Goal: Task Accomplishment & Management: Use online tool/utility

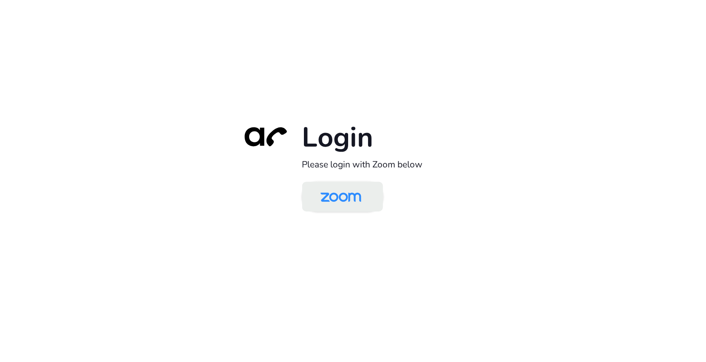
click at [340, 196] on img at bounding box center [340, 198] width 59 height 28
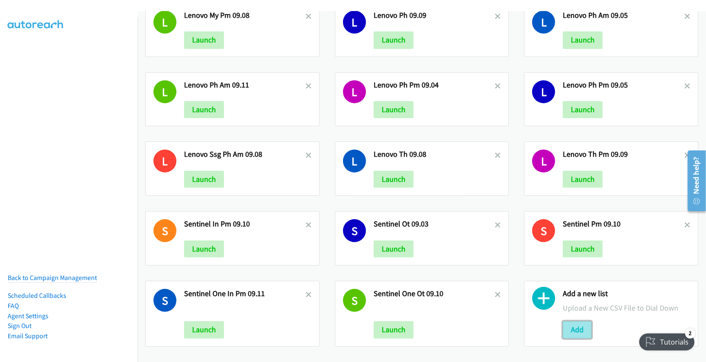
click at [569, 321] on button "Add" at bounding box center [577, 329] width 29 height 17
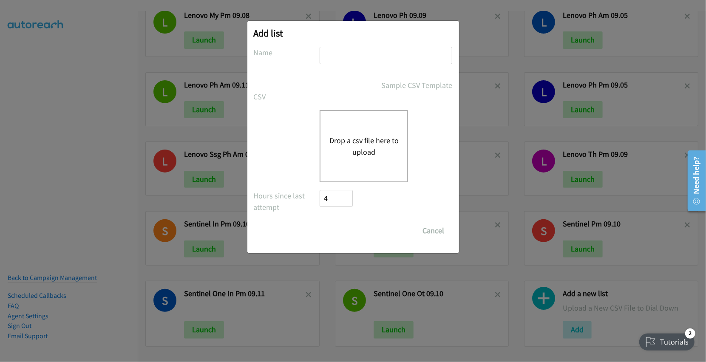
click at [356, 133] on div "Drop a csv file here to upload" at bounding box center [364, 146] width 88 height 72
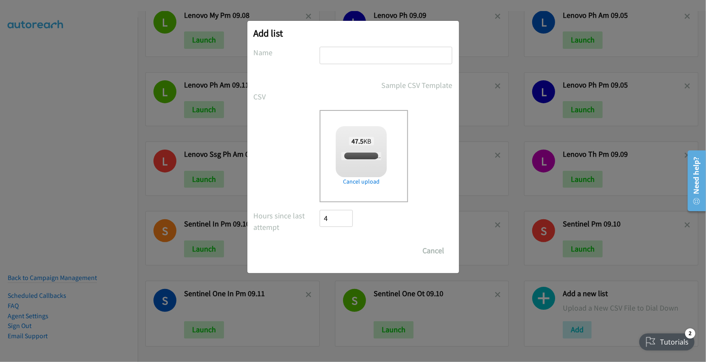
checkbox input "true"
click at [376, 62] on input "text" at bounding box center [386, 55] width 133 height 17
type input "Lenovo PH AM 09.12"
click at [345, 257] on input "Save List" at bounding box center [342, 250] width 45 height 17
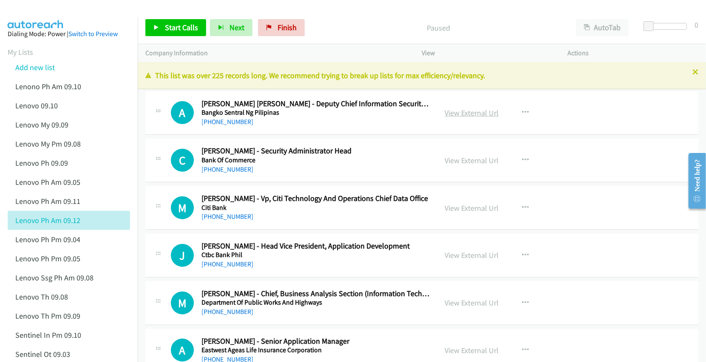
click at [468, 111] on link "View External Url" at bounding box center [472, 113] width 54 height 10
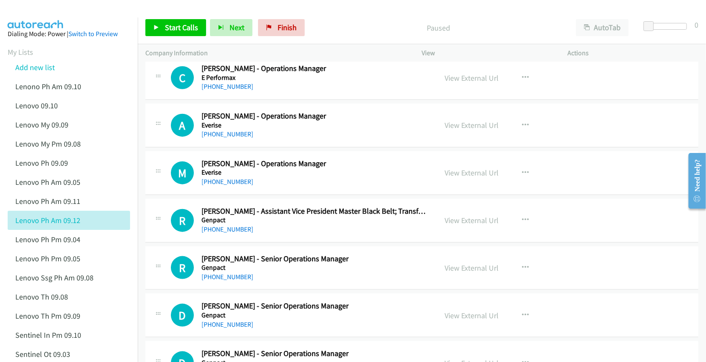
scroll to position [566, 0]
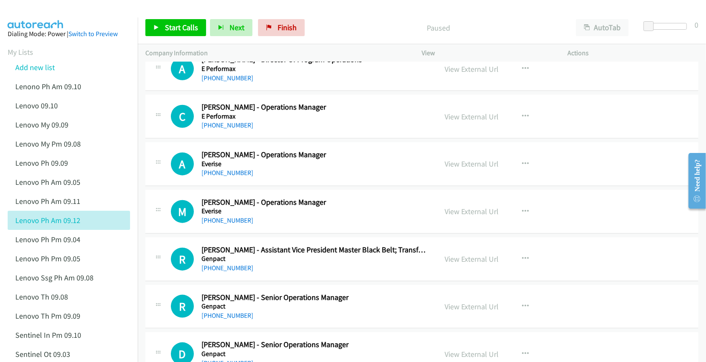
click at [339, 8] on main "Start Calls Pause Next Finish Paused AutoTab AutoTab 0 Company Information Info…" at bounding box center [353, 20] width 706 height 40
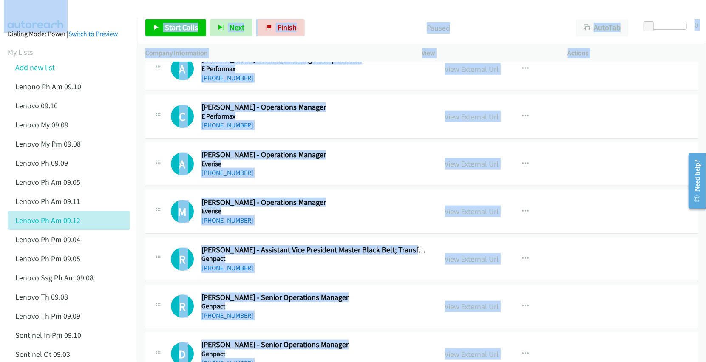
click at [400, 13] on div "Start Calls Pause Next Finish Paused AutoTab AutoTab 0" at bounding box center [422, 27] width 568 height 33
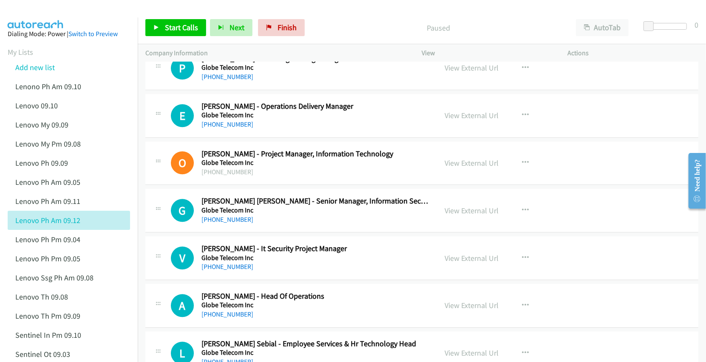
scroll to position [1473, 0]
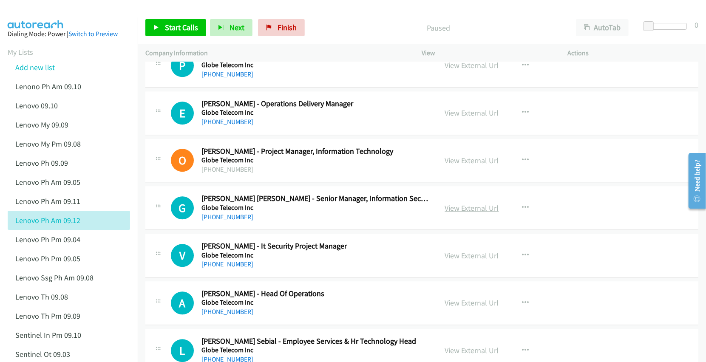
click at [459, 212] on link "View External Url" at bounding box center [472, 208] width 54 height 10
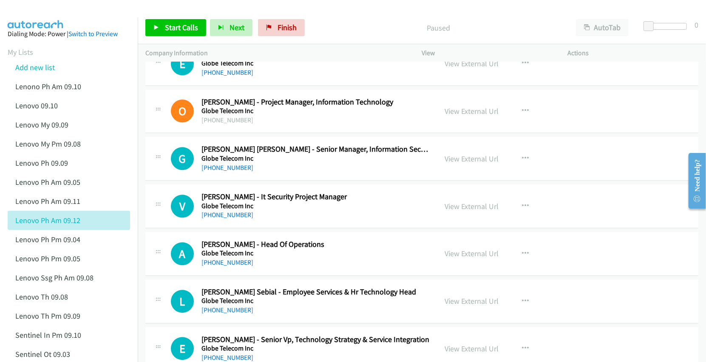
scroll to position [1530, 0]
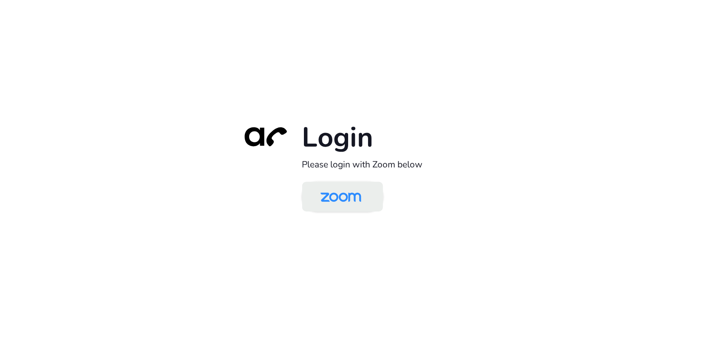
click at [340, 196] on img at bounding box center [340, 198] width 59 height 28
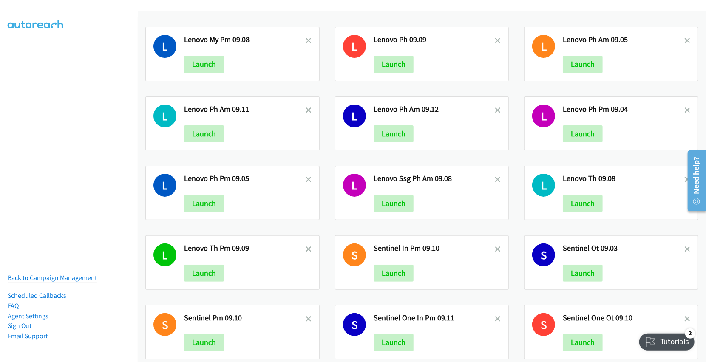
scroll to position [62, 0]
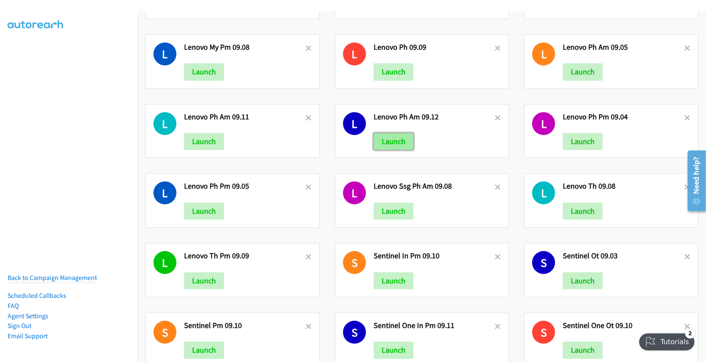
click at [385, 147] on button "Launch" at bounding box center [394, 141] width 40 height 17
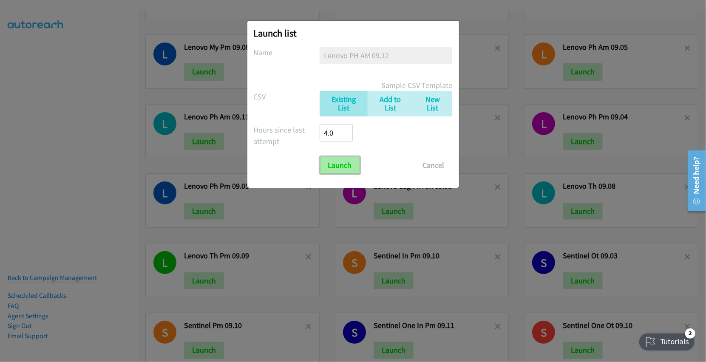
click at [345, 169] on input "Launch" at bounding box center [340, 165] width 40 height 17
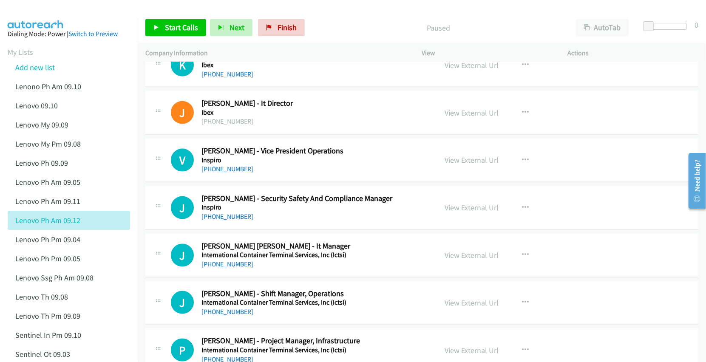
scroll to position [2890, 0]
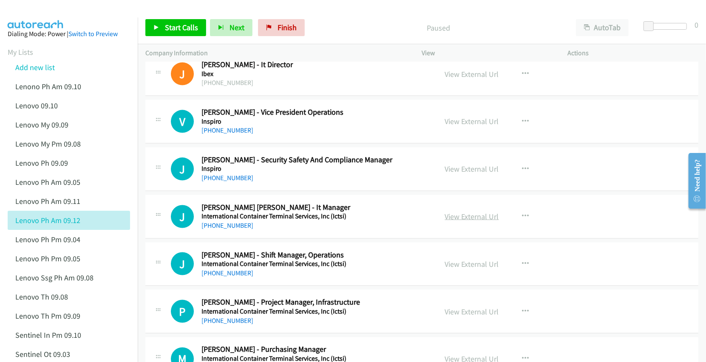
click at [461, 221] on link "View External Url" at bounding box center [472, 217] width 54 height 10
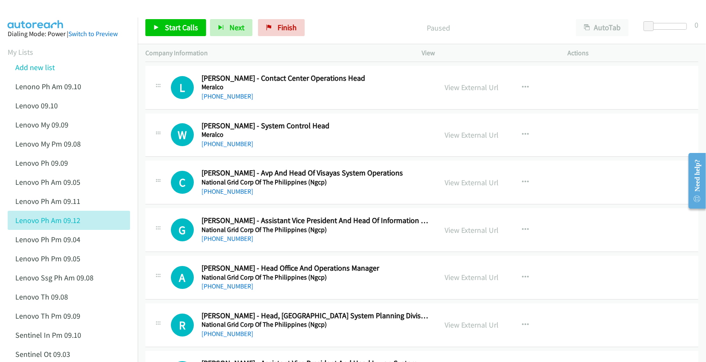
scroll to position [4023, 0]
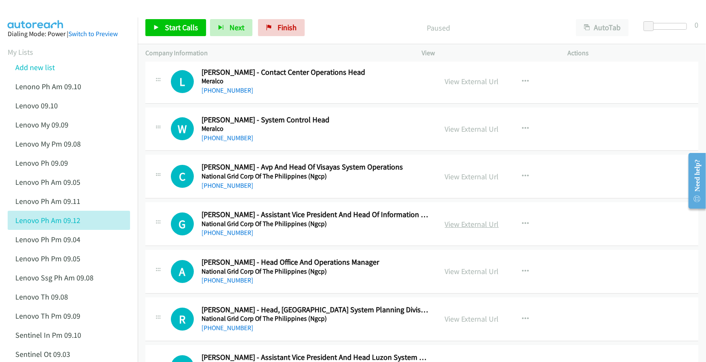
click at [462, 229] on link "View External Url" at bounding box center [472, 224] width 54 height 10
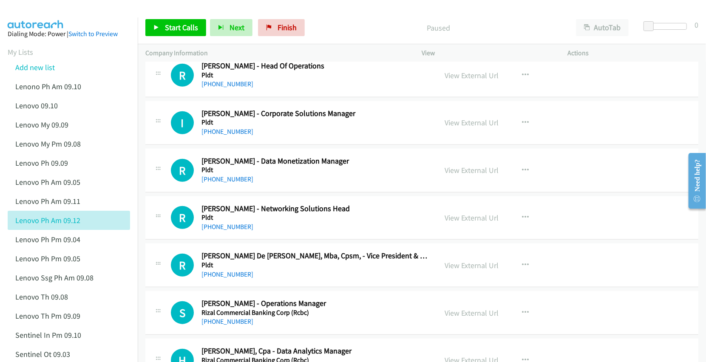
scroll to position [4702, 0]
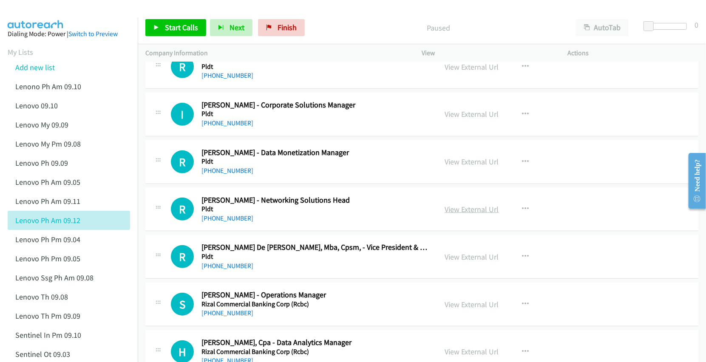
click at [461, 214] on link "View External Url" at bounding box center [472, 209] width 54 height 10
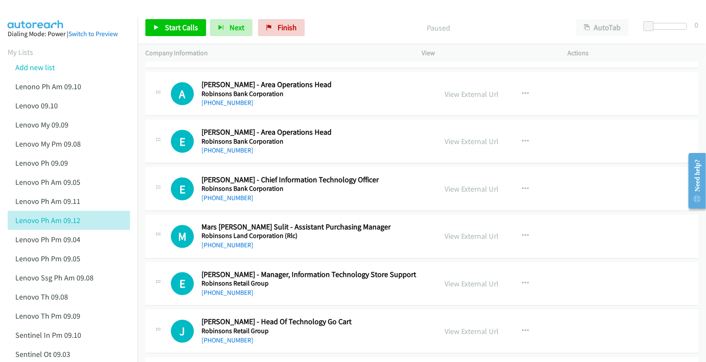
scroll to position [5156, 0]
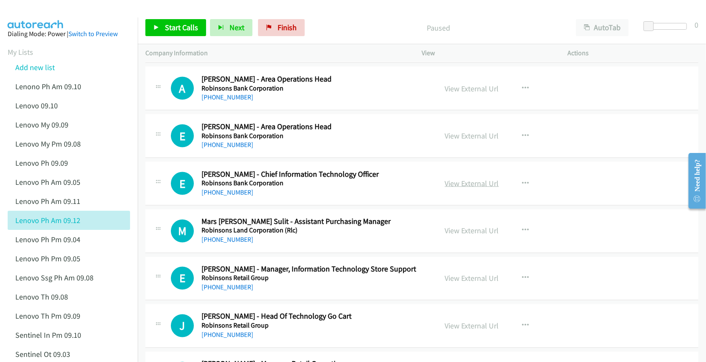
click at [461, 188] on link "View External Url" at bounding box center [472, 183] width 54 height 10
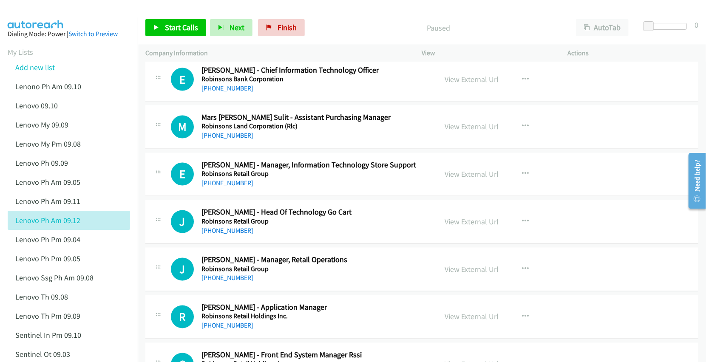
scroll to position [5269, 0]
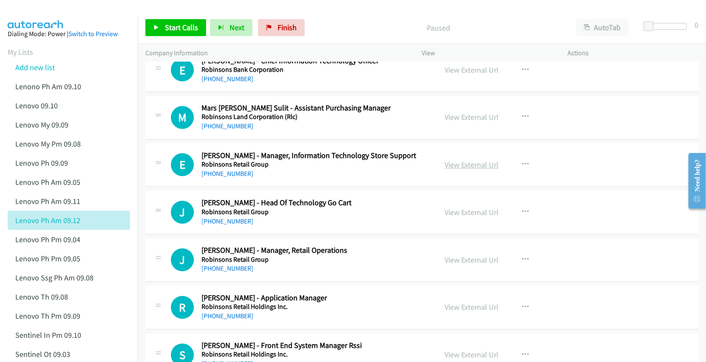
click at [459, 170] on link "View External Url" at bounding box center [472, 165] width 54 height 10
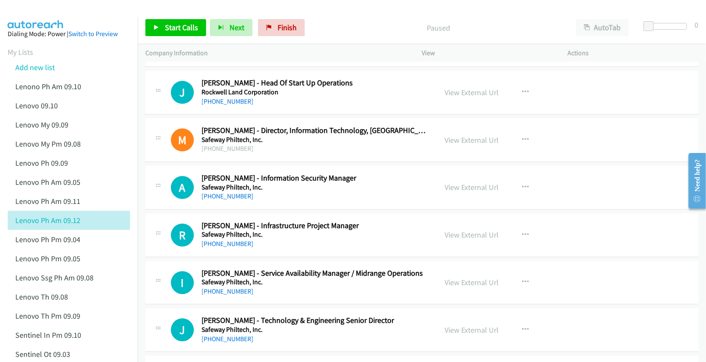
scroll to position [5666, 0]
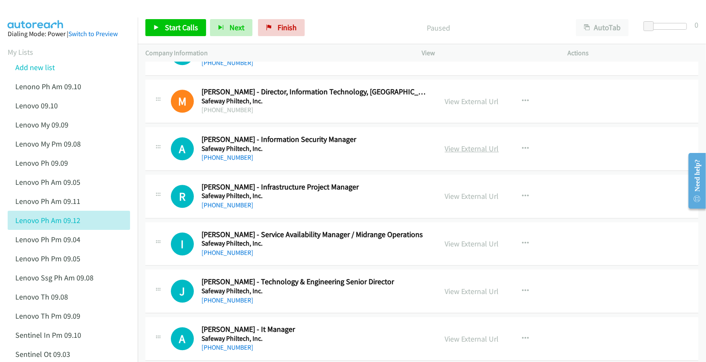
click at [452, 153] on link "View External Url" at bounding box center [472, 149] width 54 height 10
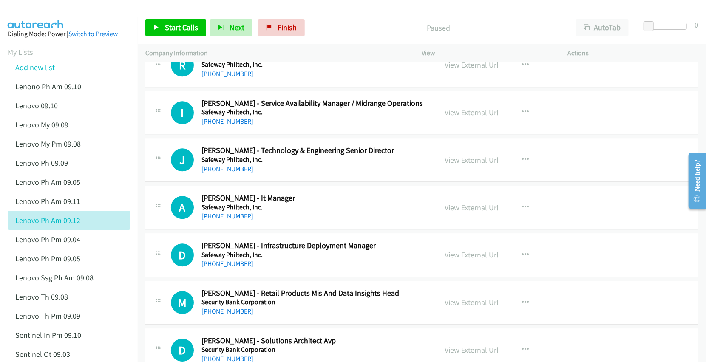
scroll to position [5836, 0]
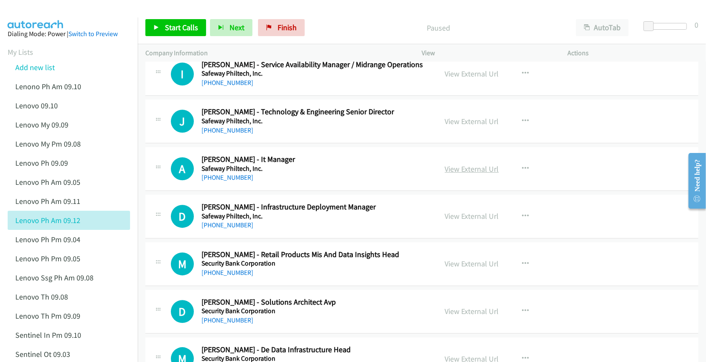
click at [455, 174] on link "View External Url" at bounding box center [472, 169] width 54 height 10
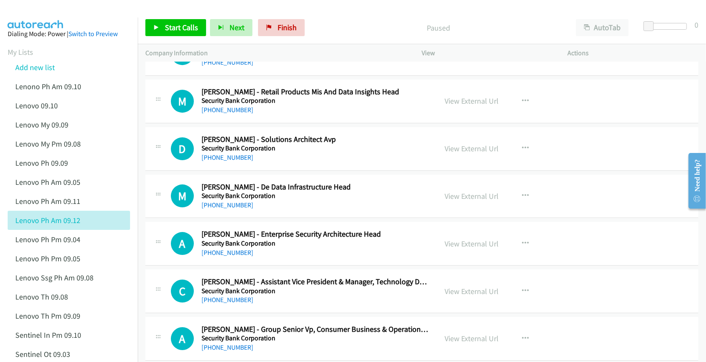
scroll to position [6006, 0]
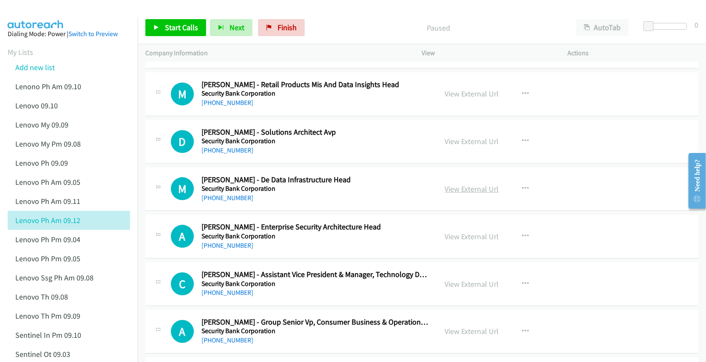
click at [457, 194] on link "View External Url" at bounding box center [472, 189] width 54 height 10
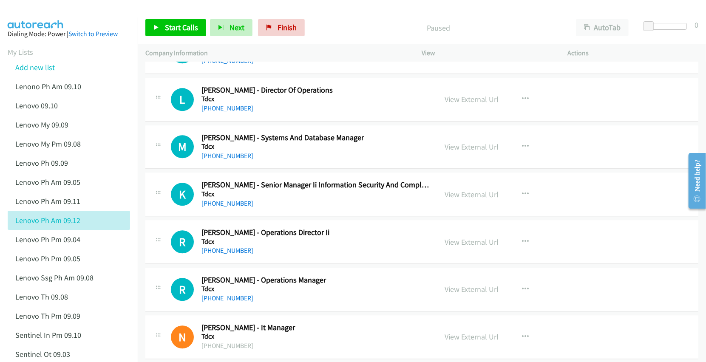
scroll to position [9859, 0]
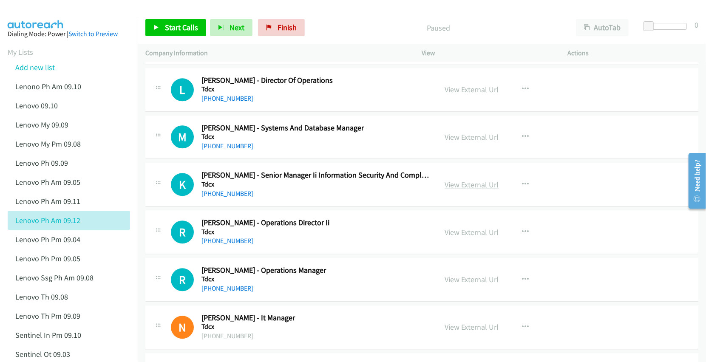
click at [461, 190] on link "View External Url" at bounding box center [472, 185] width 54 height 10
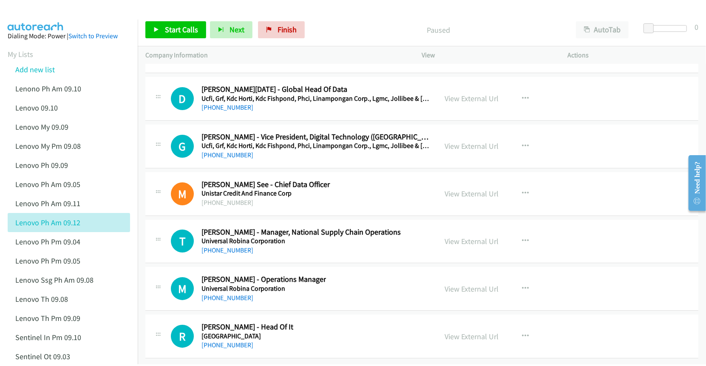
scroll to position [10558, 0]
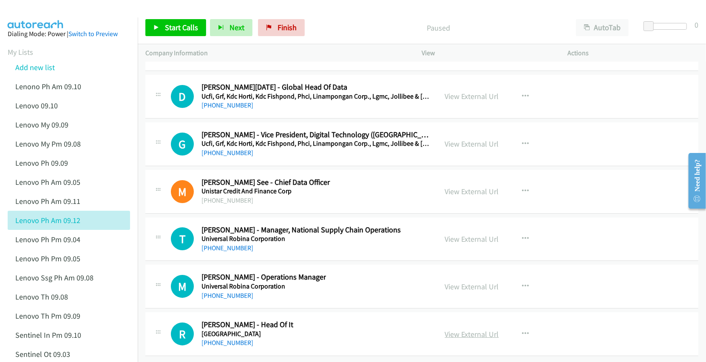
click at [473, 329] on link "View External Url" at bounding box center [472, 334] width 54 height 10
click at [463, 282] on link "View External Url" at bounding box center [472, 287] width 54 height 10
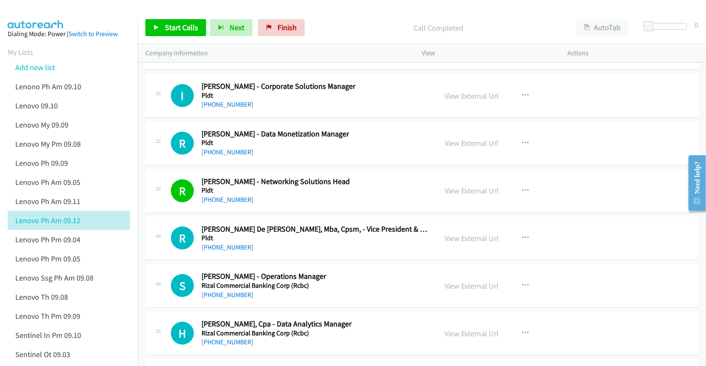
scroll to position [4759, 0]
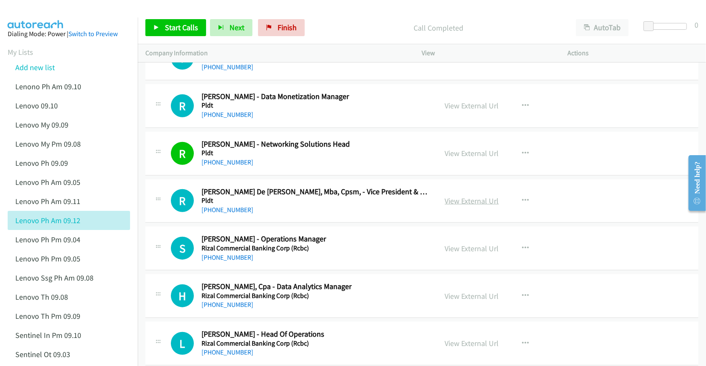
click at [459, 206] on link "View External Url" at bounding box center [472, 201] width 54 height 10
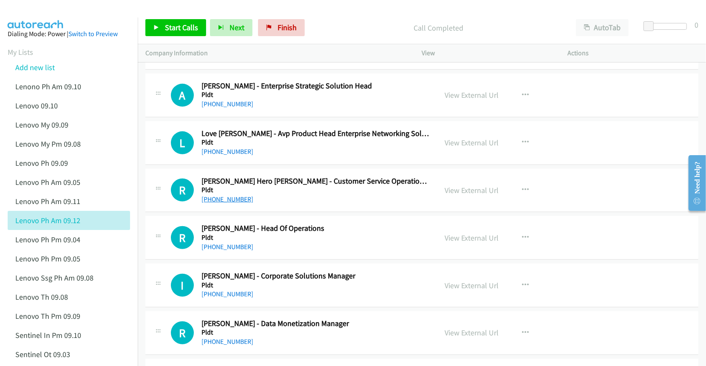
scroll to position [4476, 0]
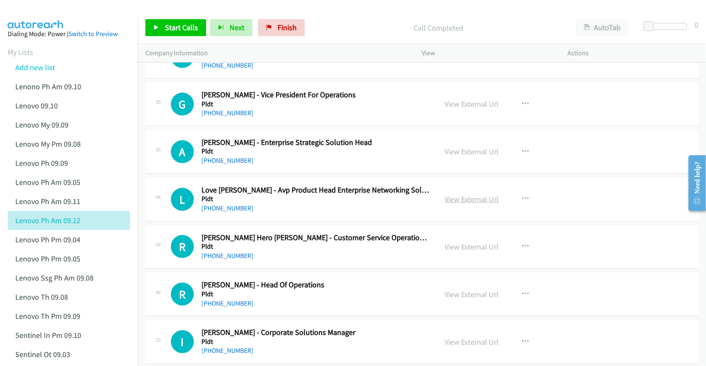
click at [454, 204] on link "View External Url" at bounding box center [472, 199] width 54 height 10
click at [466, 156] on link "View External Url" at bounding box center [472, 152] width 54 height 10
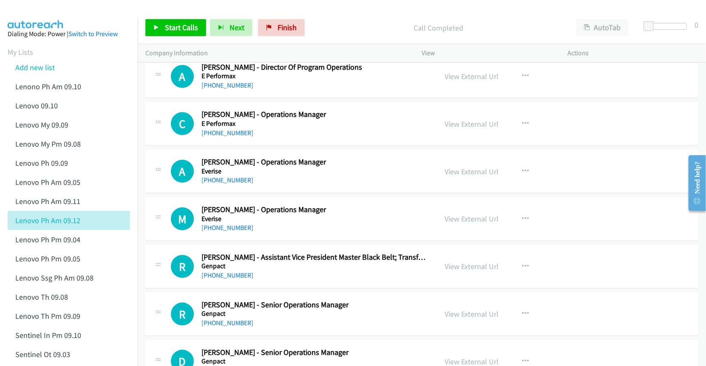
scroll to position [0, 0]
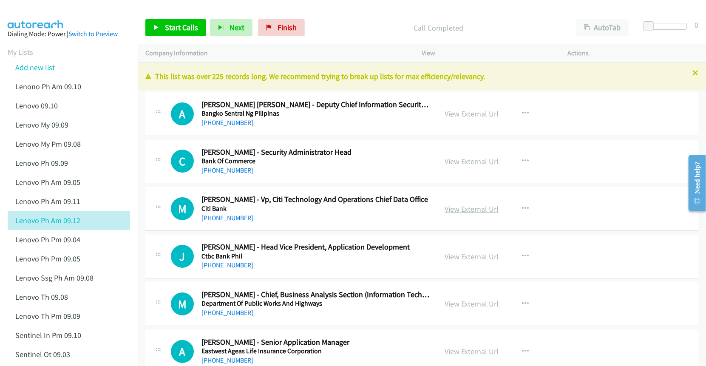
click at [474, 211] on link "View External Url" at bounding box center [472, 209] width 54 height 10
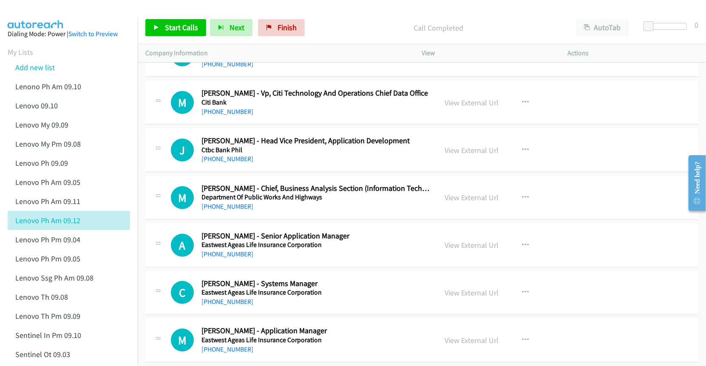
scroll to position [113, 0]
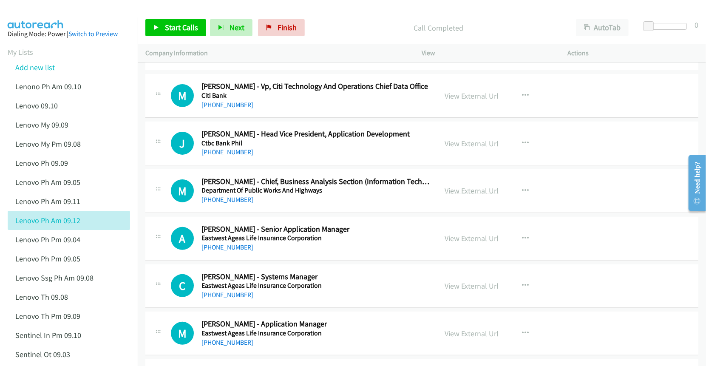
click at [456, 193] on link "View External Url" at bounding box center [472, 191] width 54 height 10
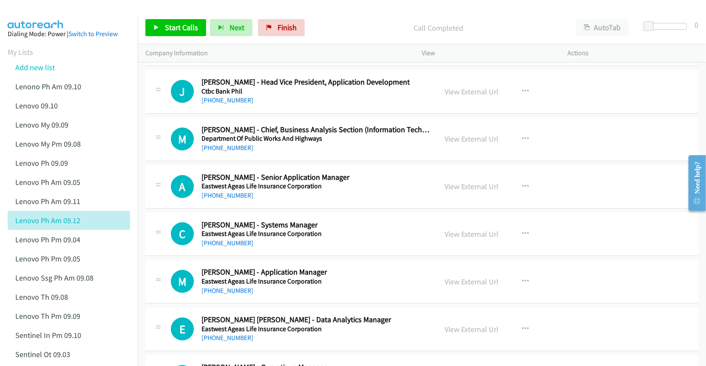
scroll to position [170, 0]
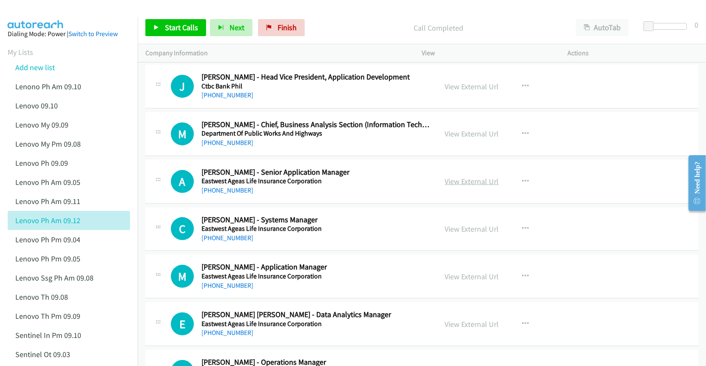
click at [465, 184] on link "View External Url" at bounding box center [472, 181] width 54 height 10
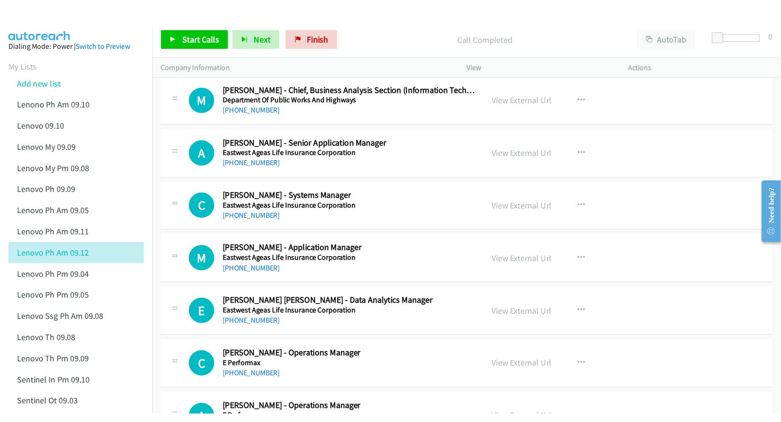
scroll to position [226, 0]
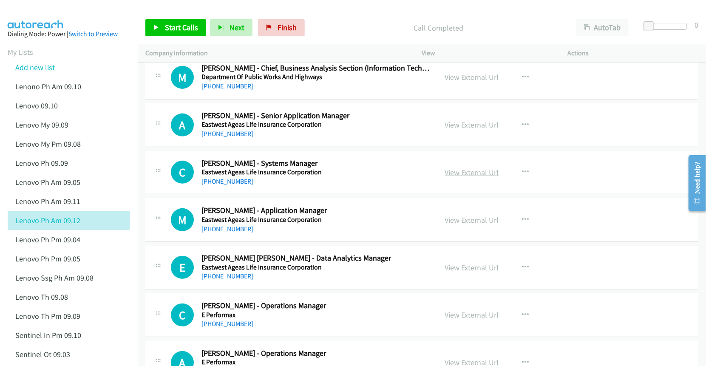
click at [457, 174] on link "View External Url" at bounding box center [472, 172] width 54 height 10
click at [455, 219] on link "View External Url" at bounding box center [472, 220] width 54 height 10
click at [459, 269] on link "View External Url" at bounding box center [472, 268] width 54 height 10
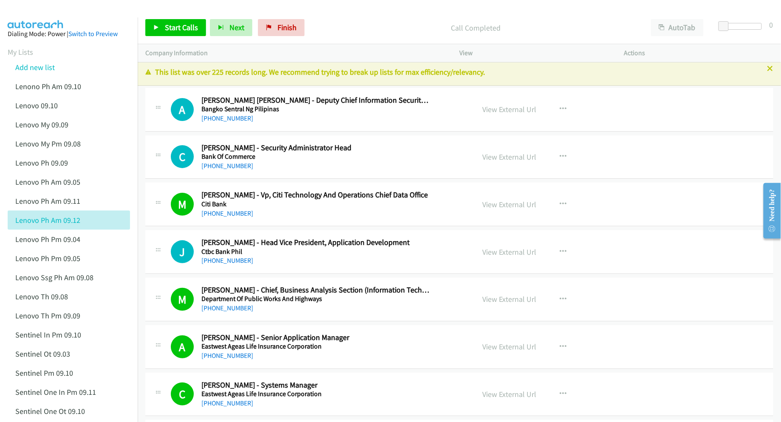
scroll to position [0, 0]
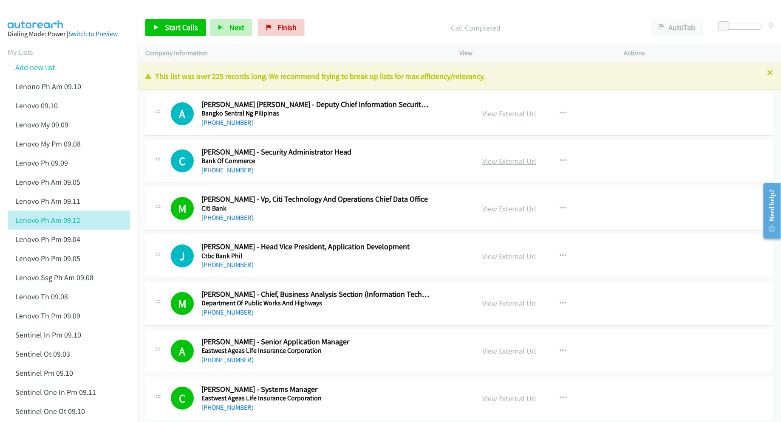
click at [501, 161] on link "View External Url" at bounding box center [509, 161] width 54 height 10
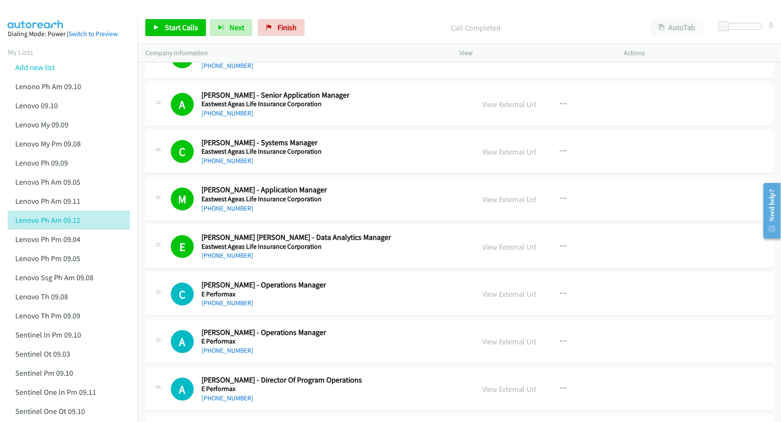
scroll to position [340, 0]
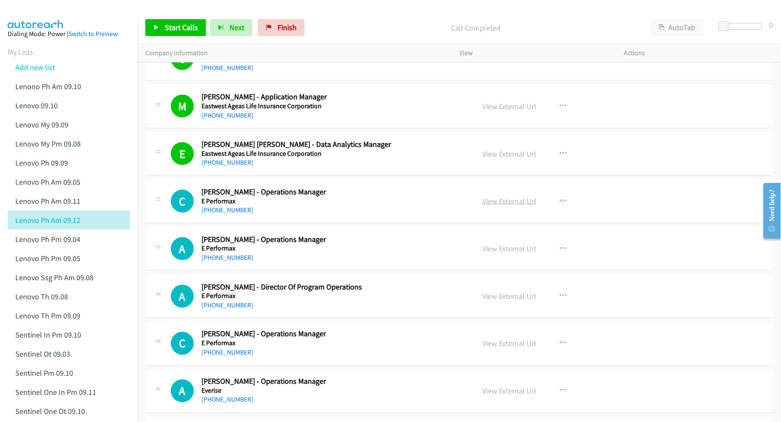
click at [500, 201] on link "View External Url" at bounding box center [509, 201] width 54 height 10
click at [518, 298] on link "View External Url" at bounding box center [509, 297] width 54 height 10
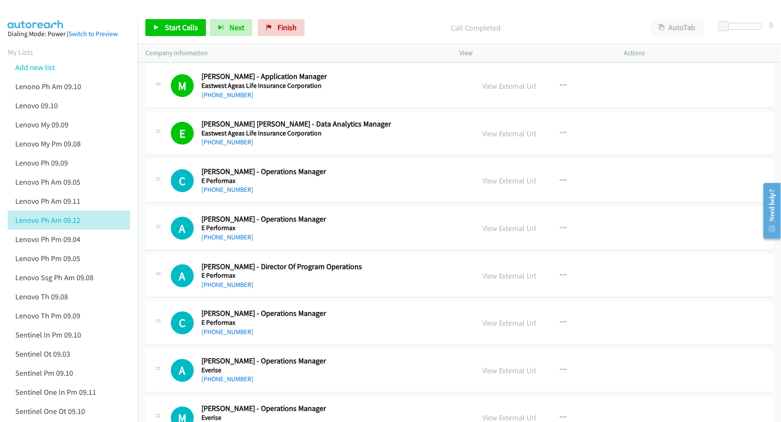
scroll to position [396, 0]
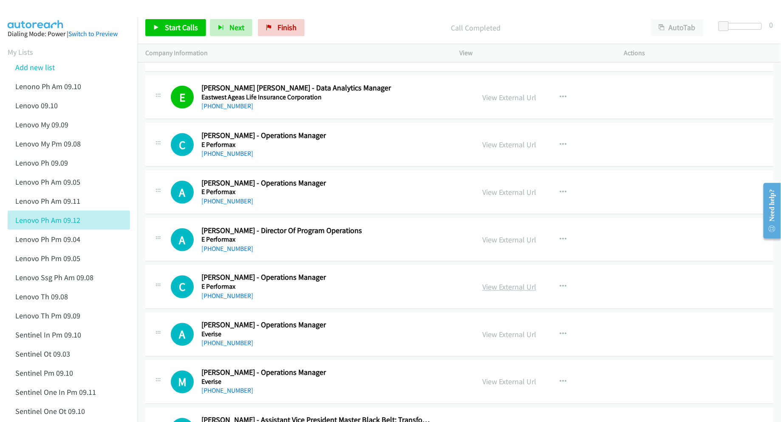
click at [498, 286] on link "View External Url" at bounding box center [509, 288] width 54 height 10
click at [489, 334] on link "View External Url" at bounding box center [509, 335] width 54 height 10
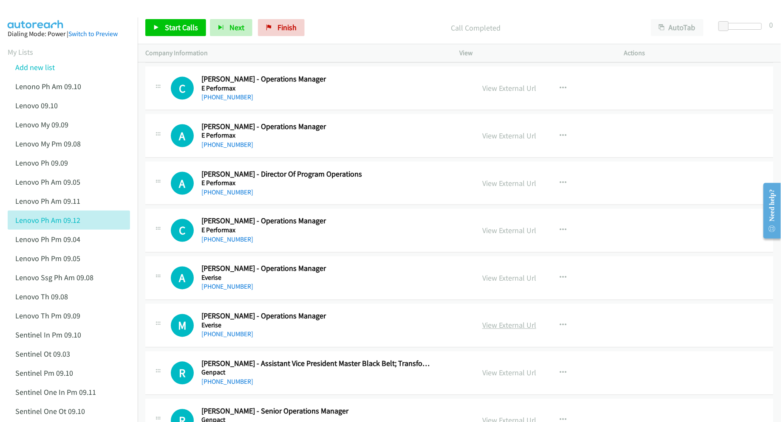
click at [508, 325] on link "View External Url" at bounding box center [509, 326] width 54 height 10
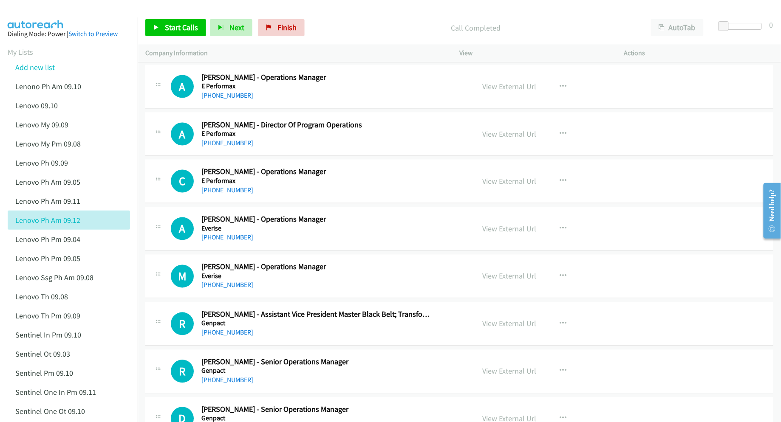
scroll to position [510, 0]
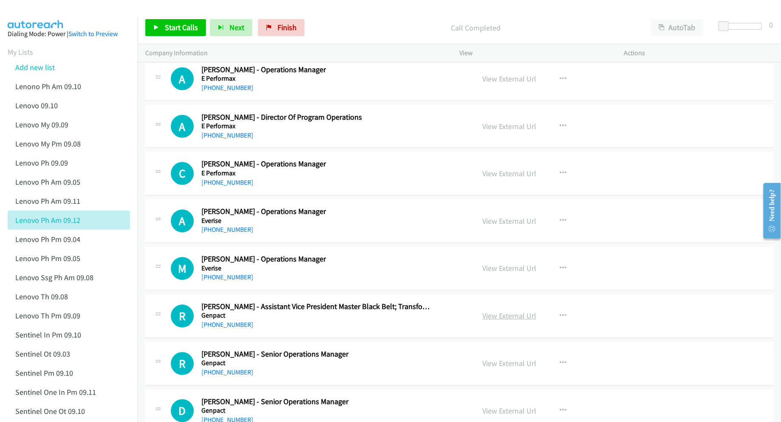
click at [512, 317] on link "View External Url" at bounding box center [509, 316] width 54 height 10
click at [505, 362] on link "View External Url" at bounding box center [509, 364] width 54 height 10
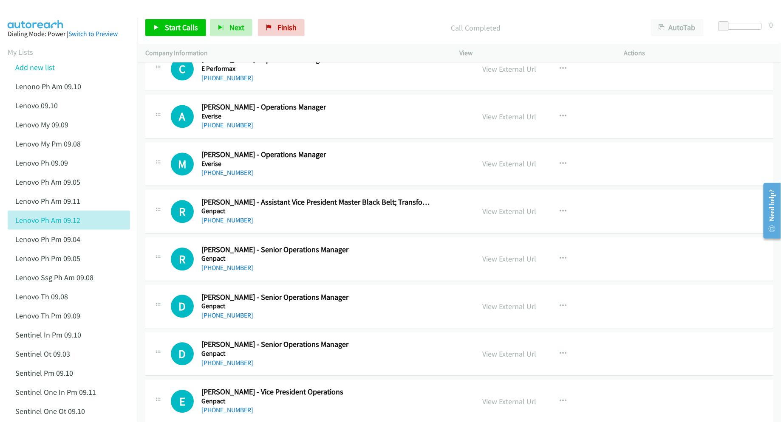
scroll to position [623, 0]
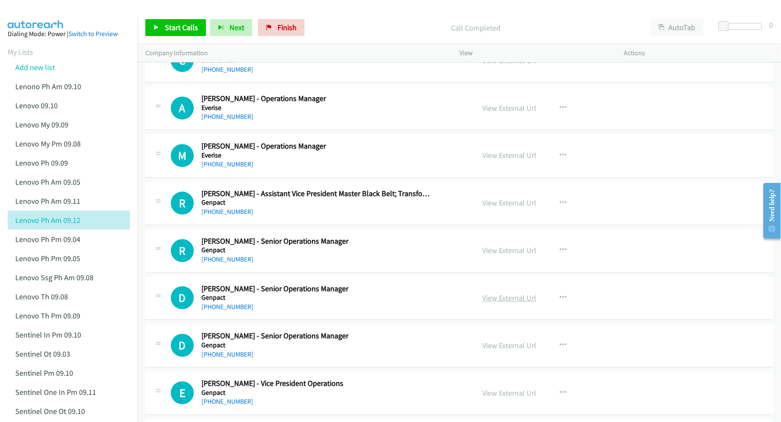
click at [502, 299] on link "View External Url" at bounding box center [509, 299] width 54 height 10
click at [502, 345] on link "View External Url" at bounding box center [509, 346] width 54 height 10
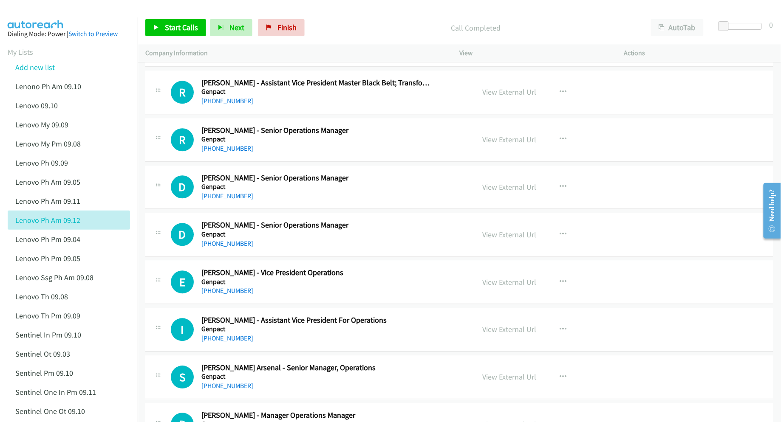
scroll to position [736, 0]
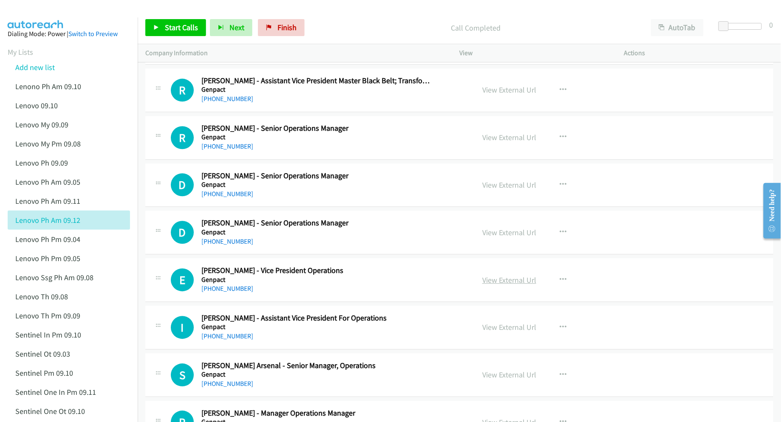
click at [517, 284] on link "View External Url" at bounding box center [509, 280] width 54 height 10
click at [495, 331] on link "View External Url" at bounding box center [509, 328] width 54 height 10
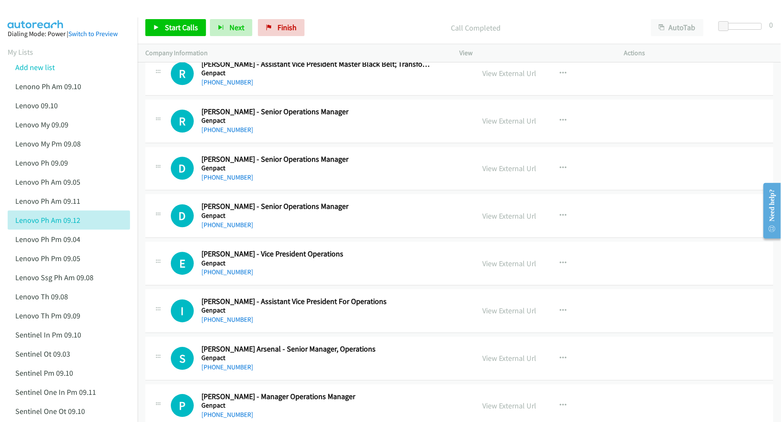
scroll to position [850, 0]
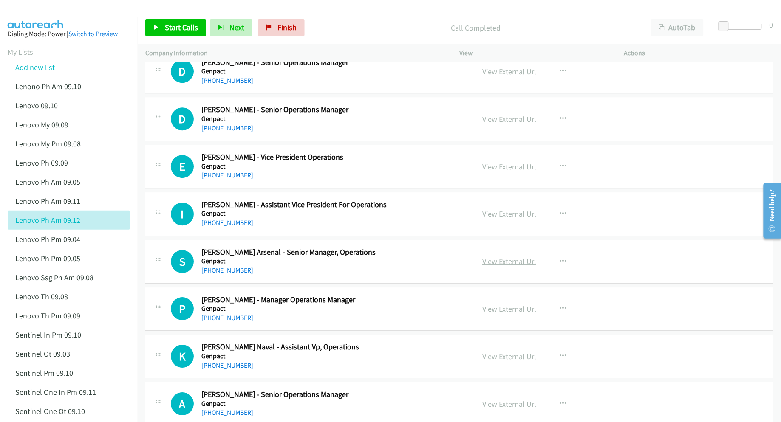
click at [483, 261] on link "View External Url" at bounding box center [509, 262] width 54 height 10
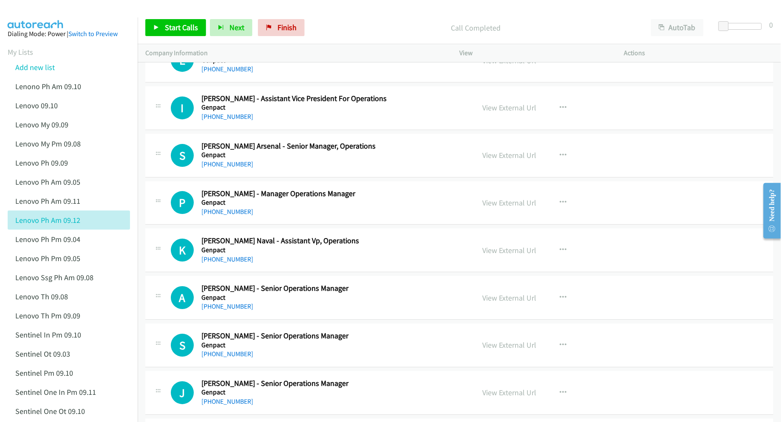
scroll to position [963, 0]
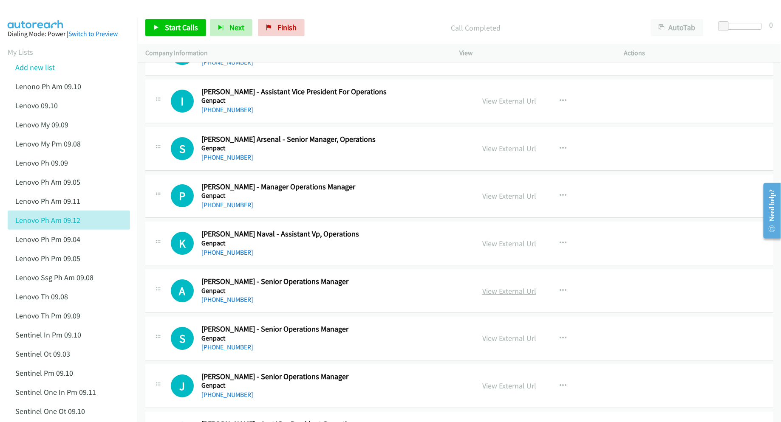
click at [505, 293] on link "View External Url" at bounding box center [509, 291] width 54 height 10
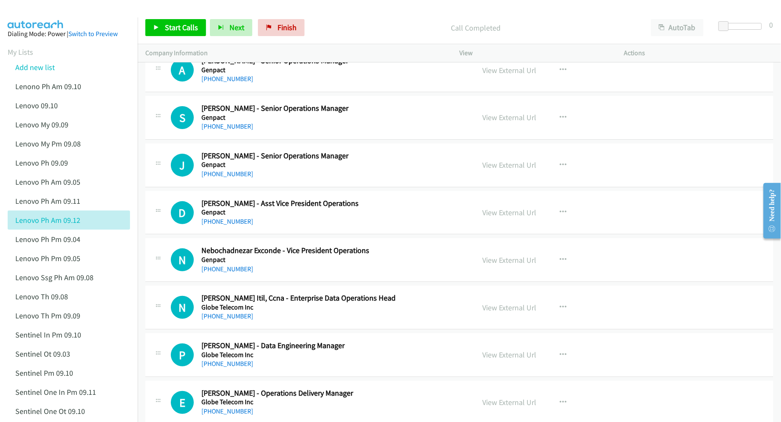
scroll to position [1190, 0]
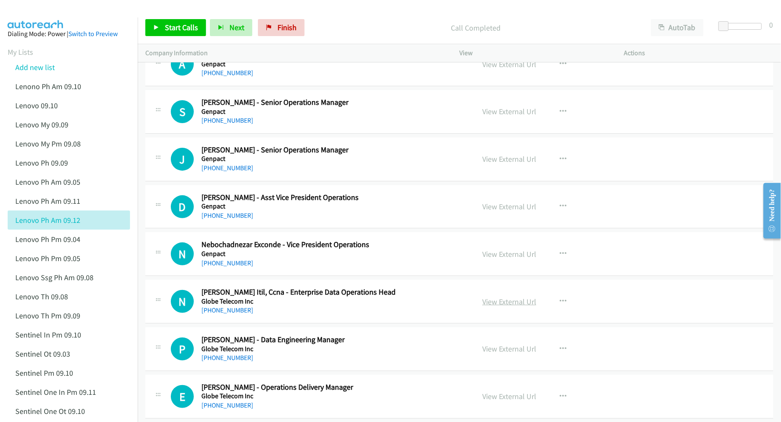
click at [494, 305] on link "View External Url" at bounding box center [509, 302] width 54 height 10
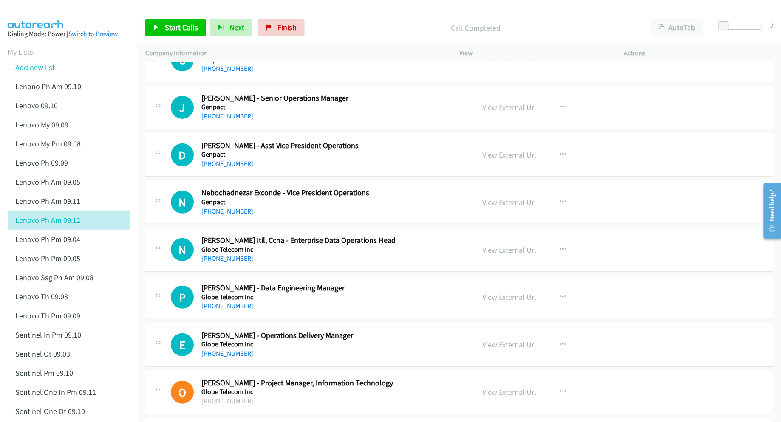
scroll to position [1246, 0]
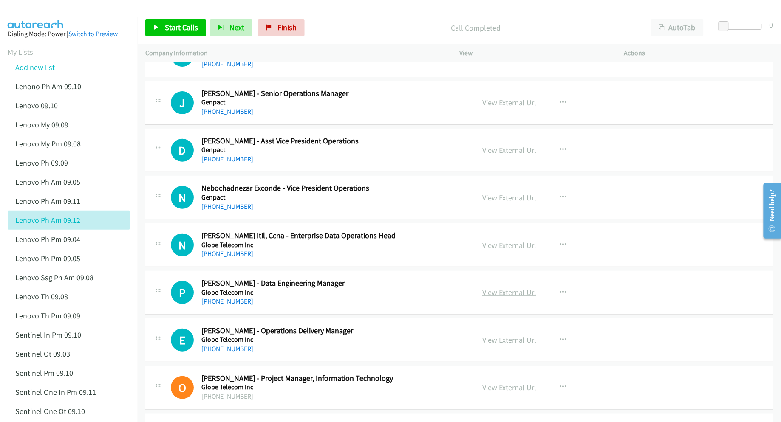
click at [500, 297] on link "View External Url" at bounding box center [509, 293] width 54 height 10
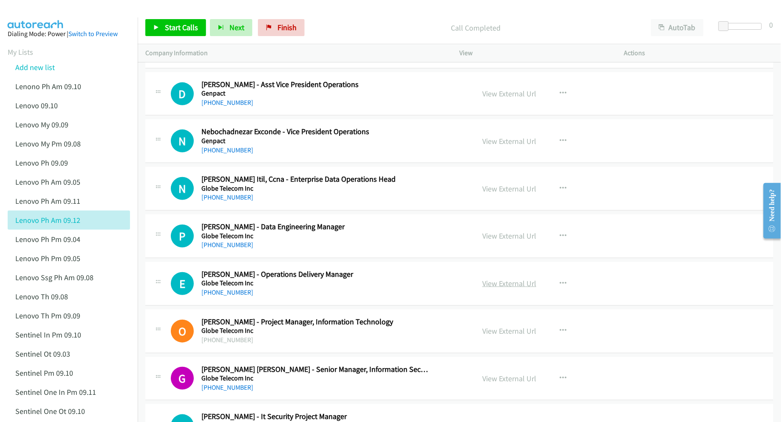
click at [501, 289] on link "View External Url" at bounding box center [509, 284] width 54 height 10
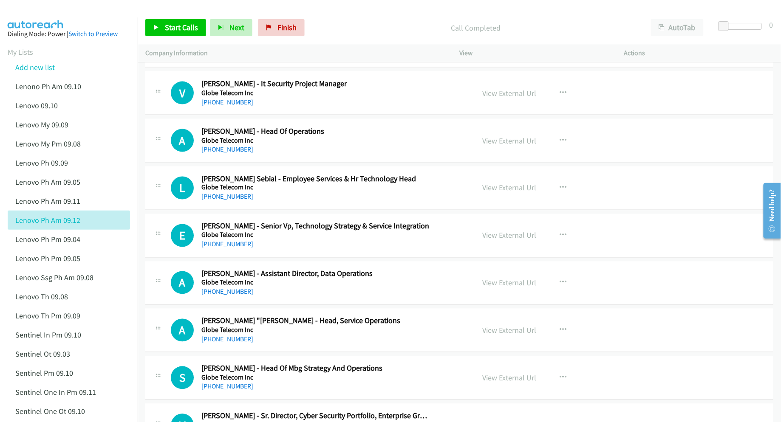
scroll to position [1643, 0]
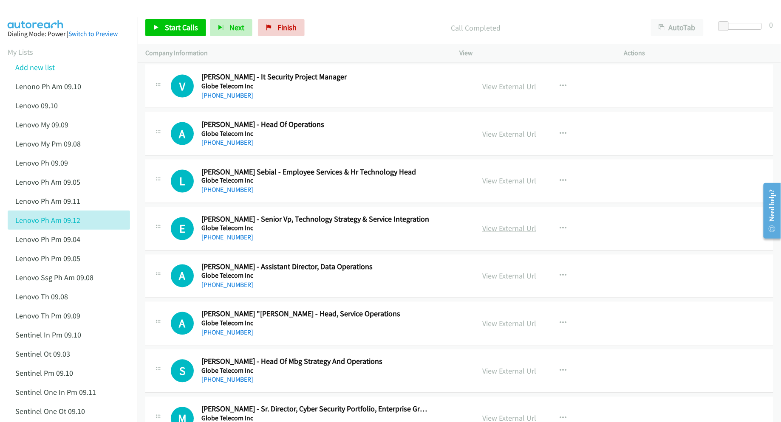
click at [485, 233] on link "View External Url" at bounding box center [509, 229] width 54 height 10
click at [497, 280] on link "View External Url" at bounding box center [509, 277] width 54 height 10
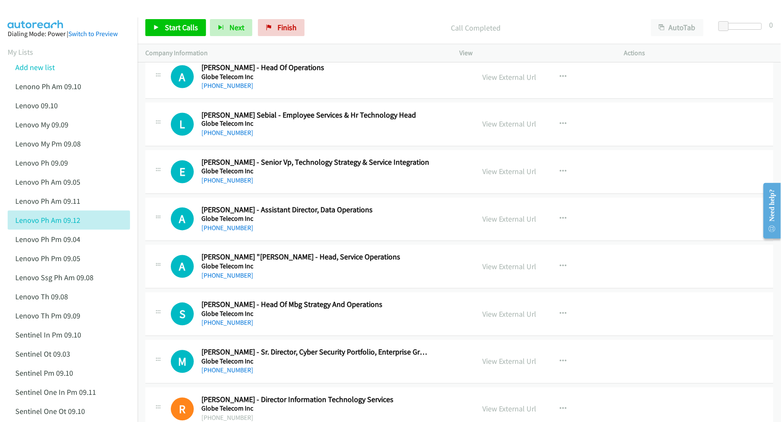
scroll to position [1756, 0]
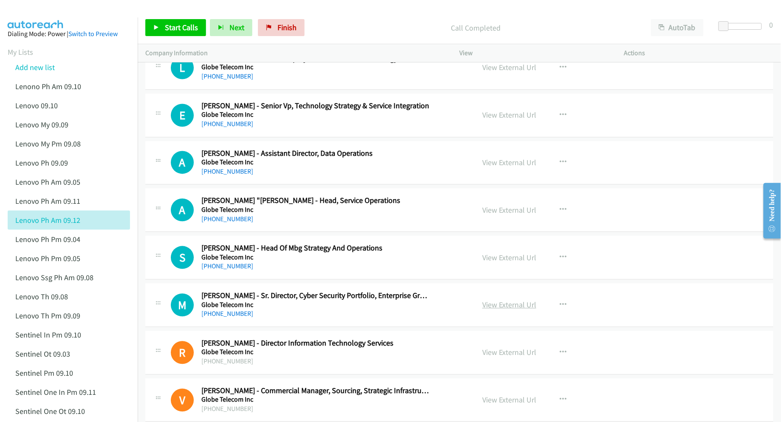
click at [490, 310] on link "View External Url" at bounding box center [509, 305] width 54 height 10
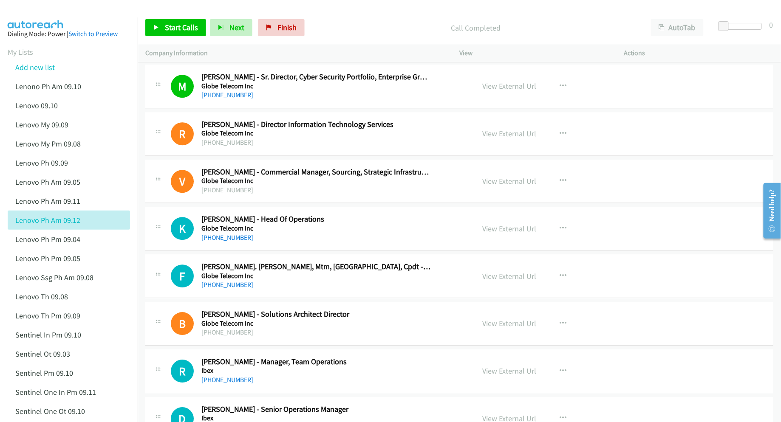
scroll to position [1983, 0]
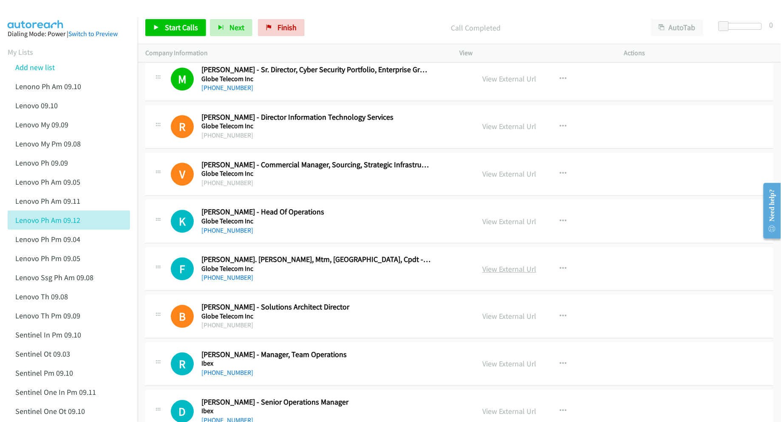
click at [490, 274] on link "View External Url" at bounding box center [509, 269] width 54 height 10
click at [497, 225] on link "View External Url" at bounding box center [509, 222] width 54 height 10
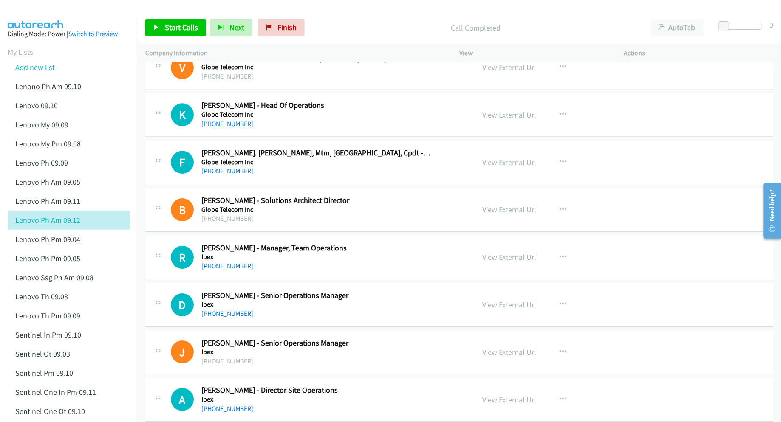
scroll to position [2096, 0]
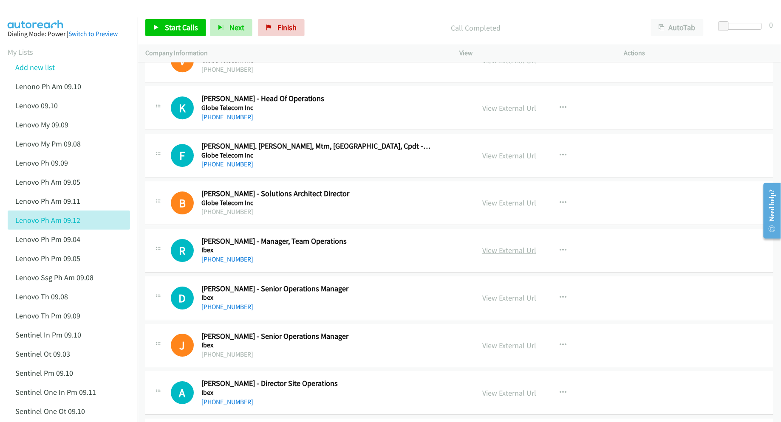
click at [519, 255] on link "View External Url" at bounding box center [509, 251] width 54 height 10
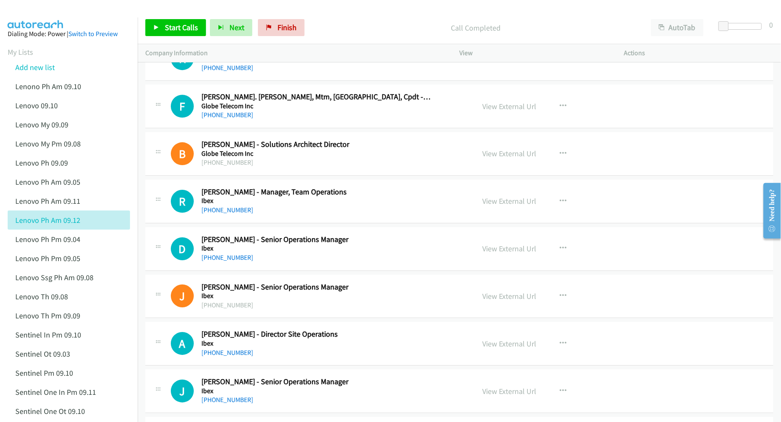
scroll to position [2153, 0]
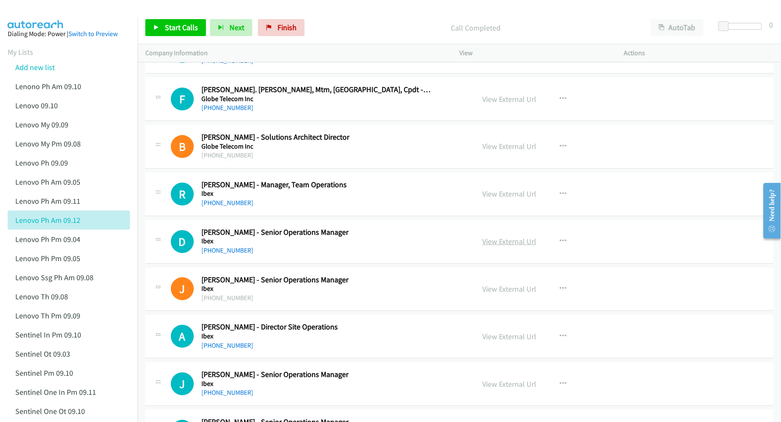
click at [508, 246] on link "View External Url" at bounding box center [509, 242] width 54 height 10
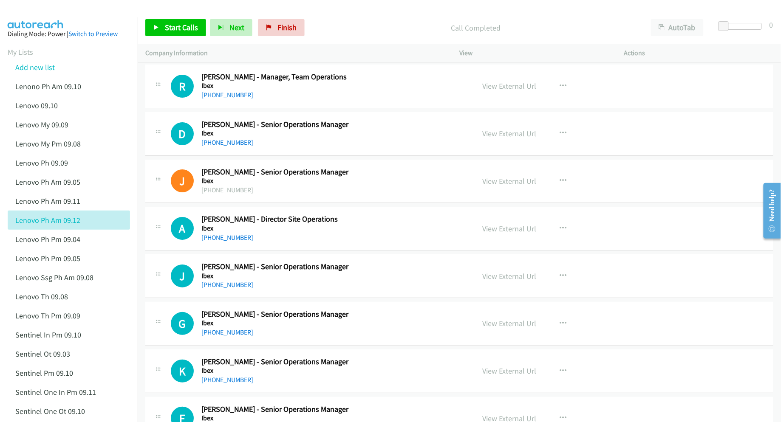
scroll to position [2266, 0]
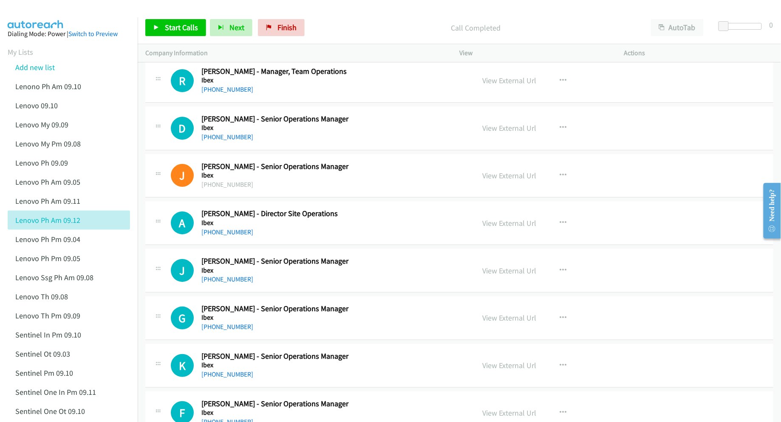
drag, startPoint x: 502, startPoint y: 229, endPoint x: 405, endPoint y: 243, distance: 97.8
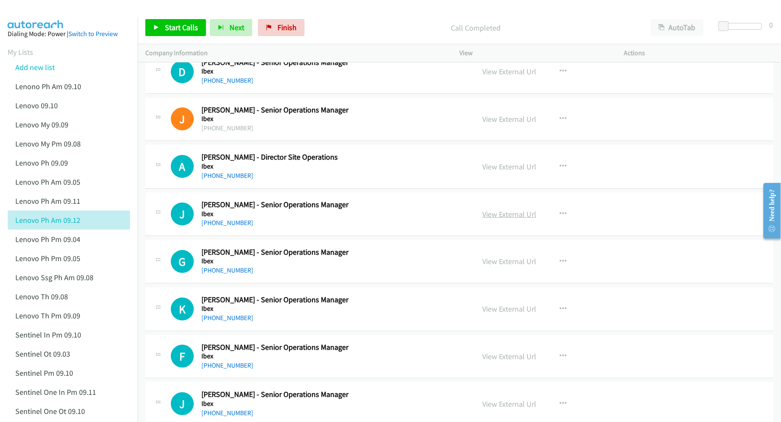
click at [500, 219] on link "View External Url" at bounding box center [509, 214] width 54 height 10
click at [512, 266] on link "View External Url" at bounding box center [509, 262] width 54 height 10
click at [502, 314] on link "View External Url" at bounding box center [509, 309] width 54 height 10
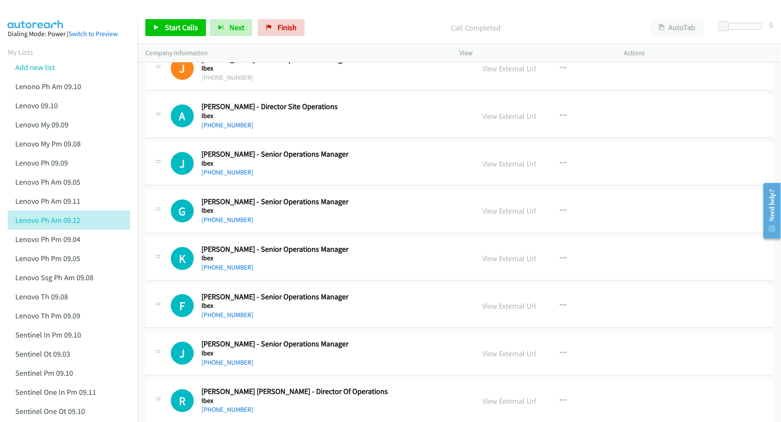
scroll to position [2380, 0]
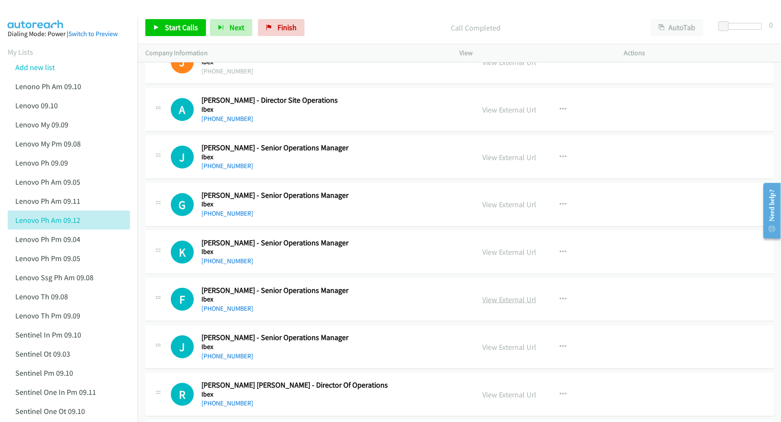
click at [490, 305] on link "View External Url" at bounding box center [509, 300] width 54 height 10
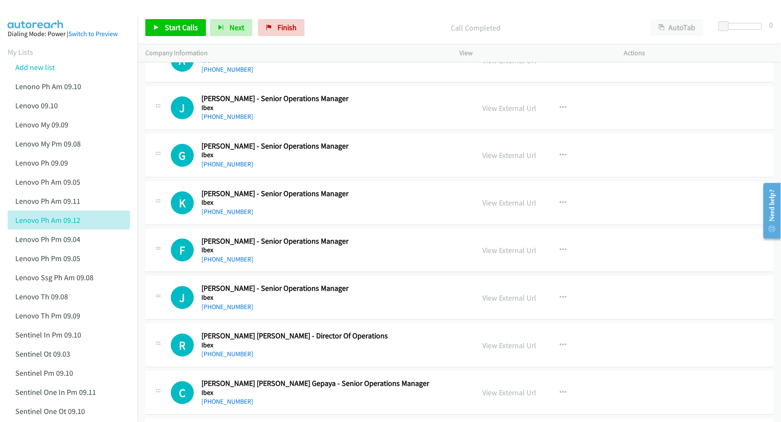
scroll to position [2436, 0]
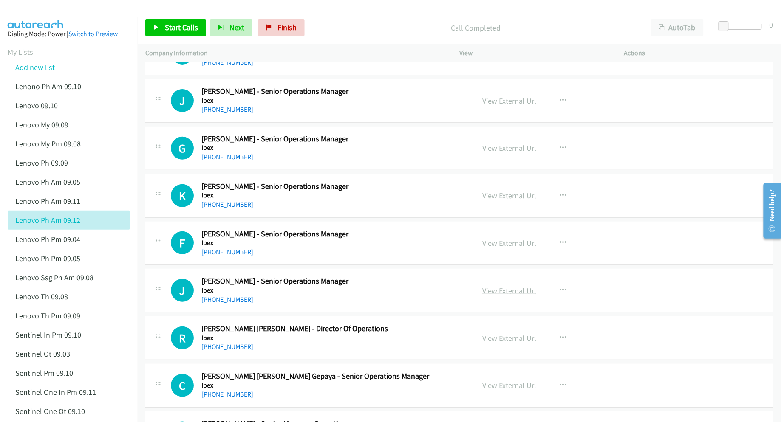
click at [485, 295] on link "View External Url" at bounding box center [509, 291] width 54 height 10
click at [496, 343] on link "View External Url" at bounding box center [509, 339] width 54 height 10
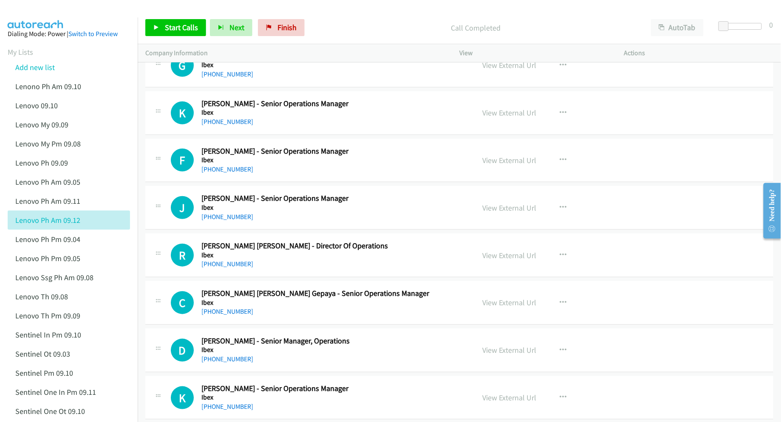
scroll to position [2550, 0]
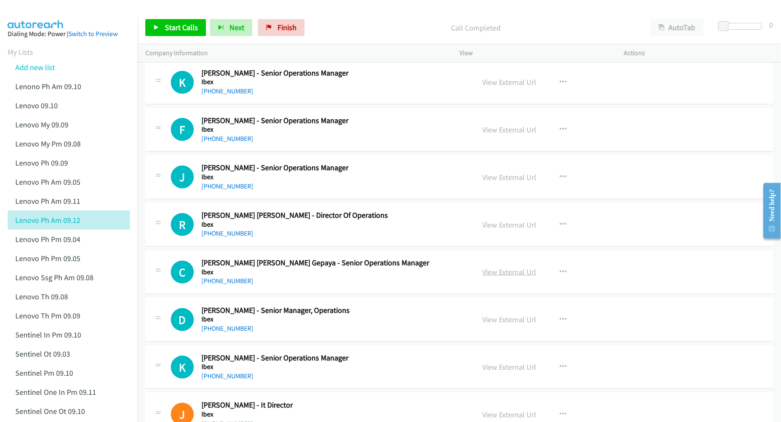
click at [497, 277] on link "View External Url" at bounding box center [509, 272] width 54 height 10
click at [501, 325] on link "View External Url" at bounding box center [509, 320] width 54 height 10
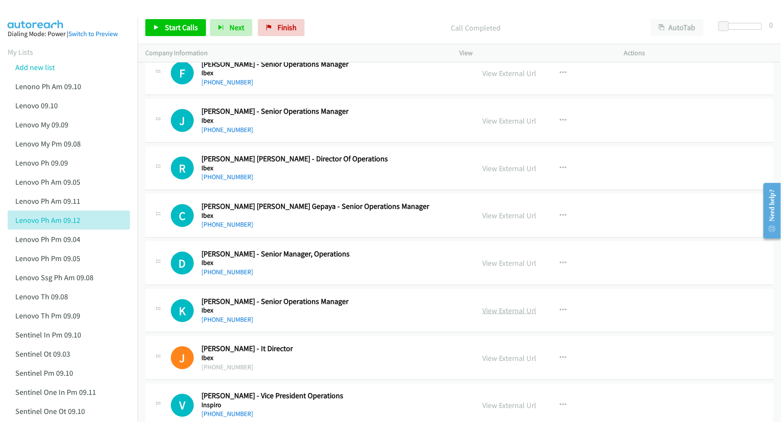
click at [500, 316] on link "View External Url" at bounding box center [509, 311] width 54 height 10
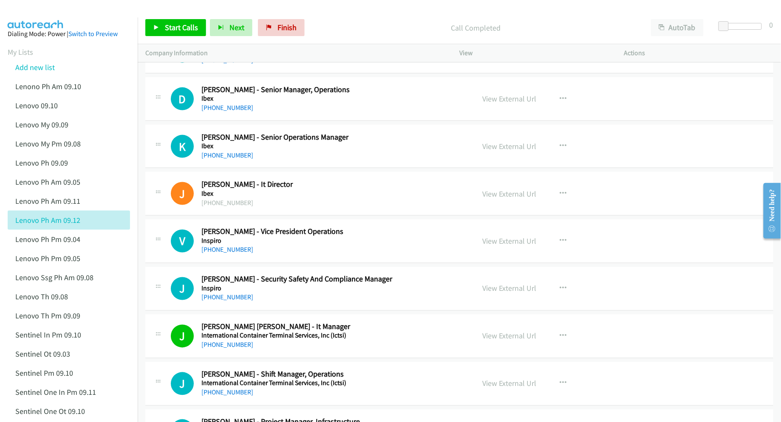
scroll to position [2776, 0]
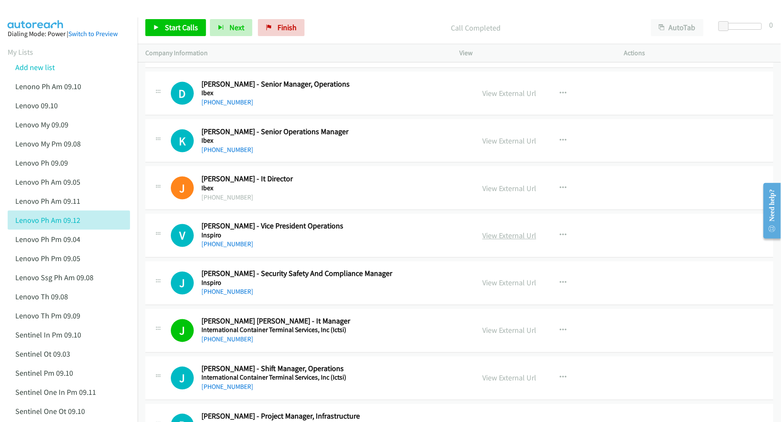
click at [485, 241] on link "View External Url" at bounding box center [509, 236] width 54 height 10
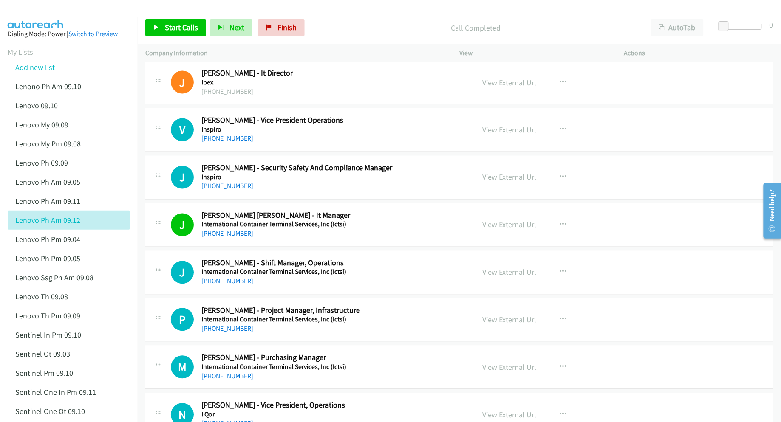
scroll to position [2890, 0]
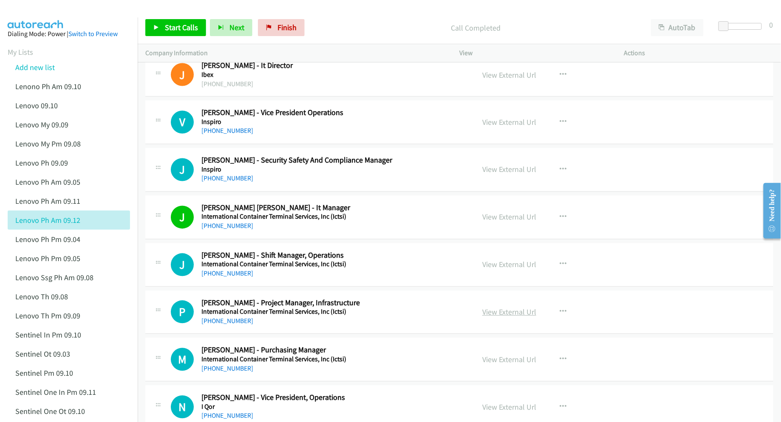
click at [491, 317] on link "View External Url" at bounding box center [509, 313] width 54 height 10
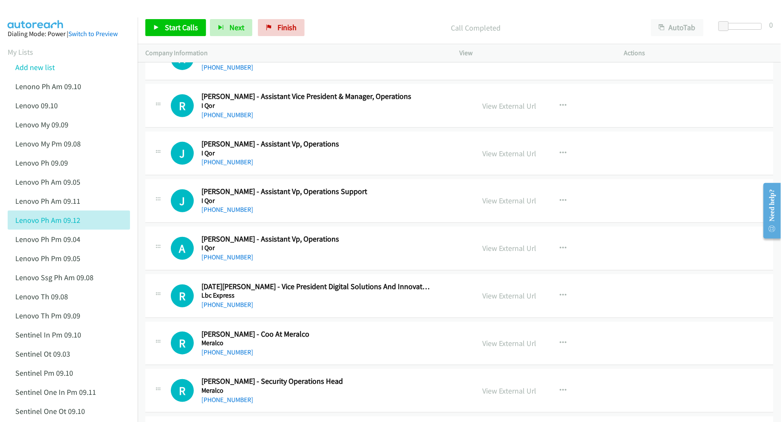
scroll to position [3626, 0]
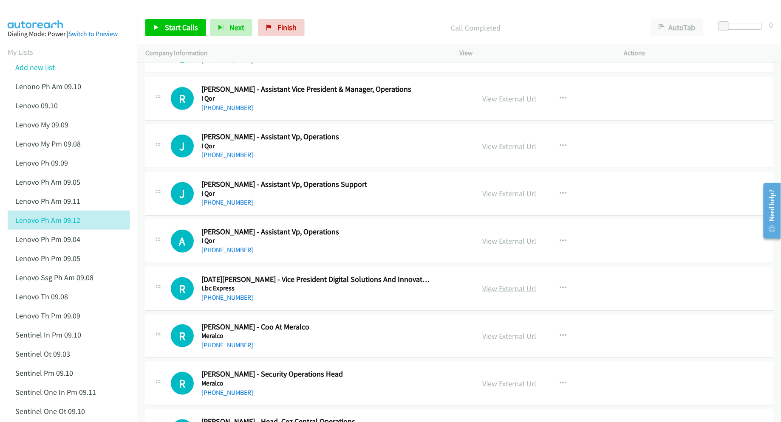
click at [493, 294] on link "View External Url" at bounding box center [509, 289] width 54 height 10
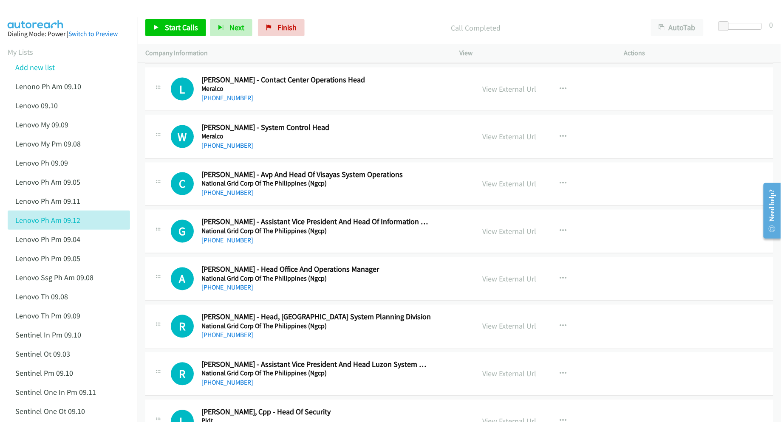
scroll to position [4023, 0]
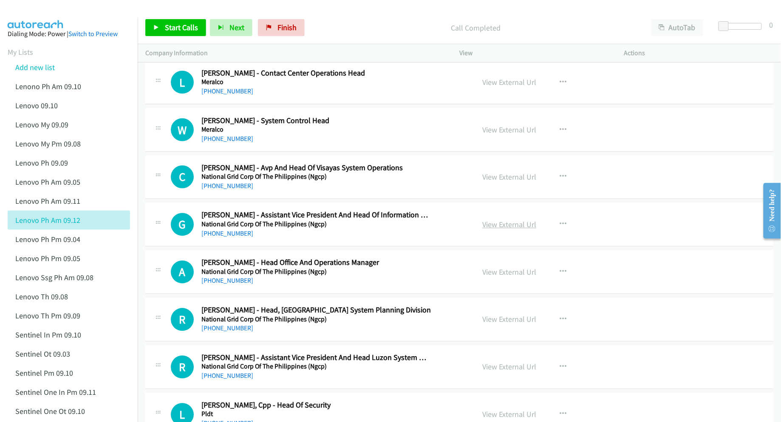
click at [510, 230] on link "View External Url" at bounding box center [509, 225] width 54 height 10
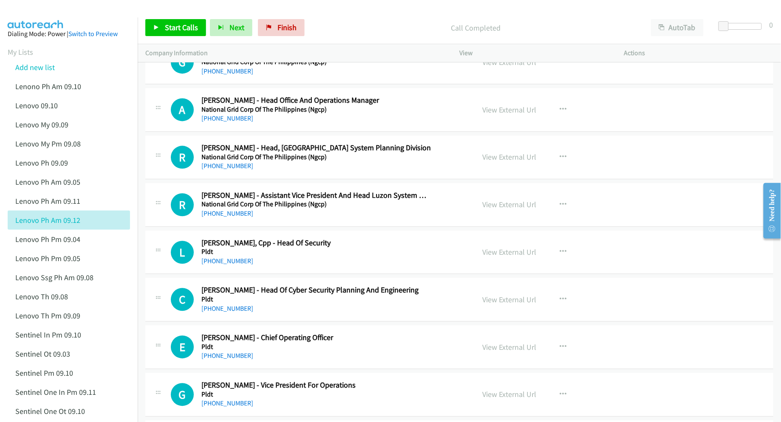
scroll to position [4192, 0]
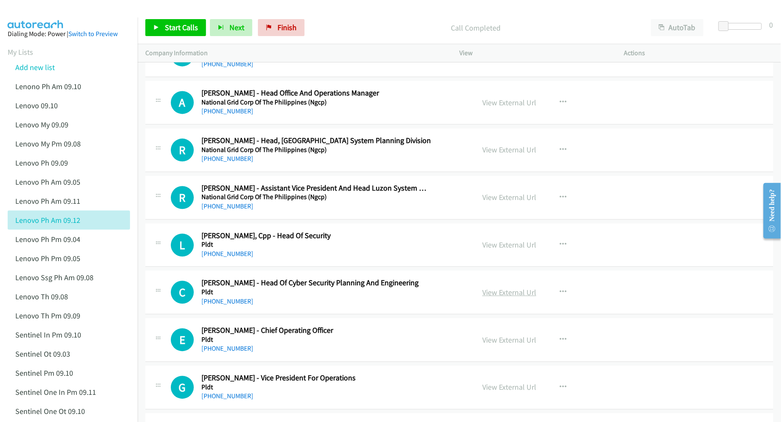
click at [489, 297] on link "View External Url" at bounding box center [509, 293] width 54 height 10
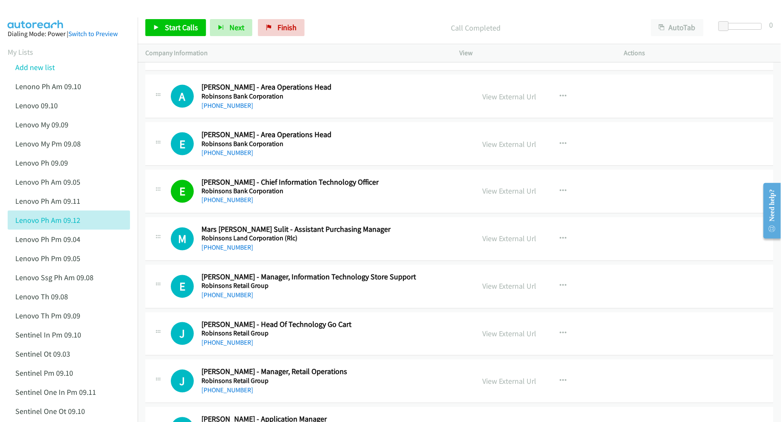
scroll to position [5156, 0]
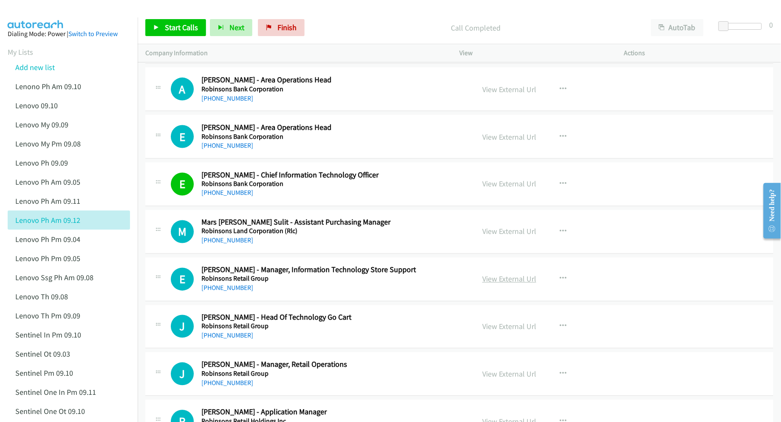
click at [488, 284] on link "View External Url" at bounding box center [509, 280] width 54 height 10
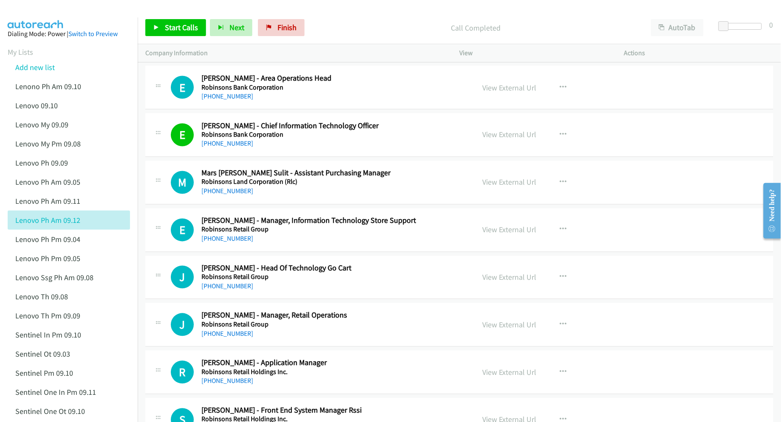
scroll to position [5212, 0]
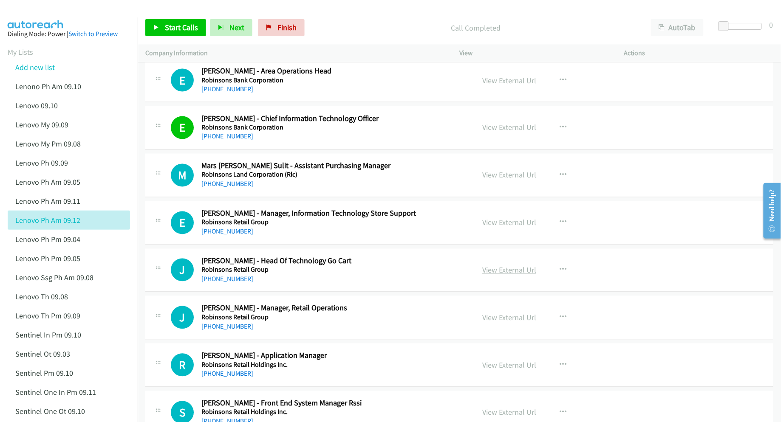
click at [505, 275] on link "View External Url" at bounding box center [509, 271] width 54 height 10
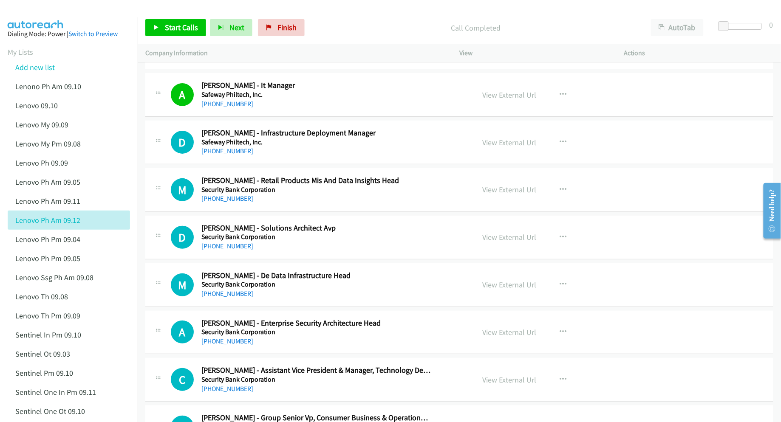
scroll to position [5949, 0]
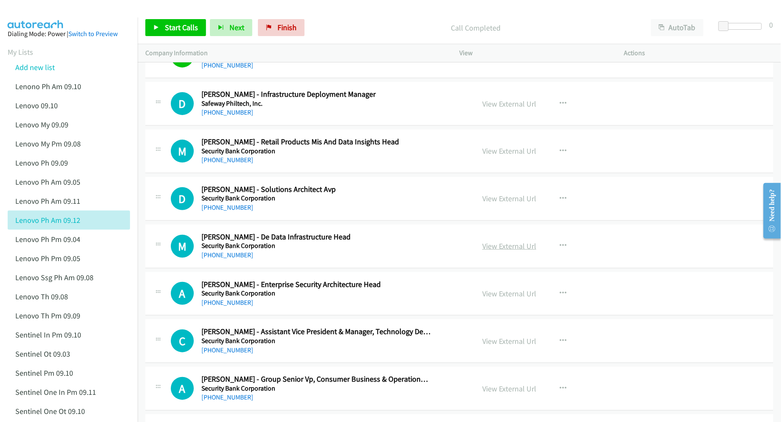
click at [500, 251] on link "View External Url" at bounding box center [509, 246] width 54 height 10
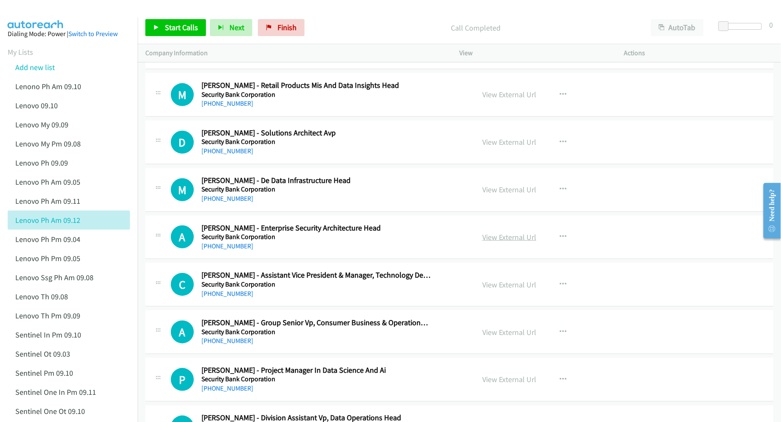
click at [490, 242] on link "View External Url" at bounding box center [509, 237] width 54 height 10
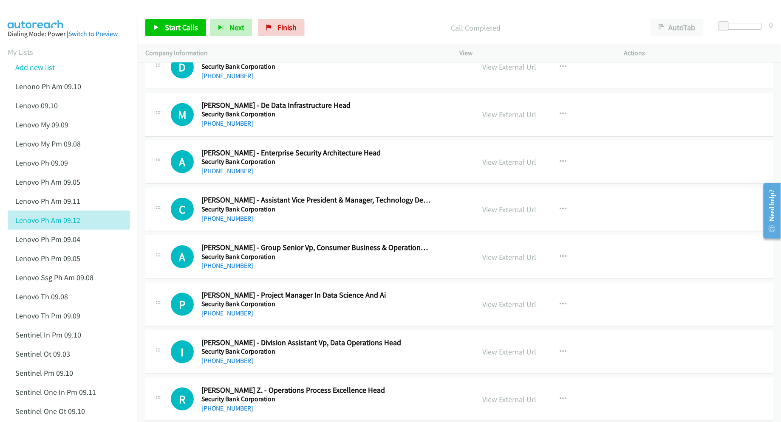
scroll to position [6119, 0]
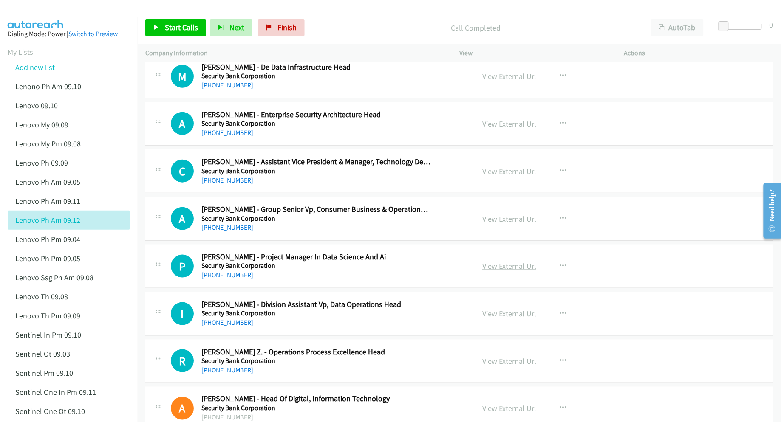
click at [504, 271] on link "View External Url" at bounding box center [509, 266] width 54 height 10
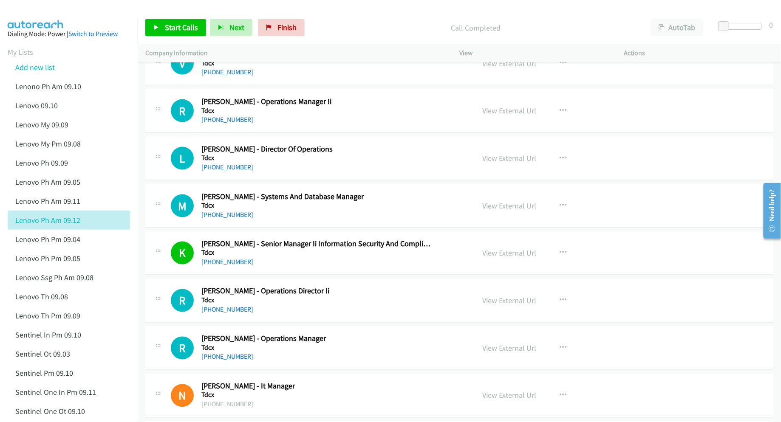
scroll to position [9802, 0]
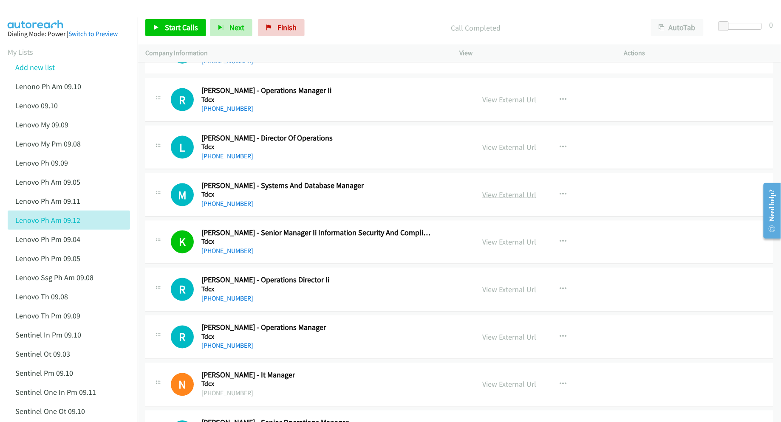
click at [503, 200] on link "View External Url" at bounding box center [509, 195] width 54 height 10
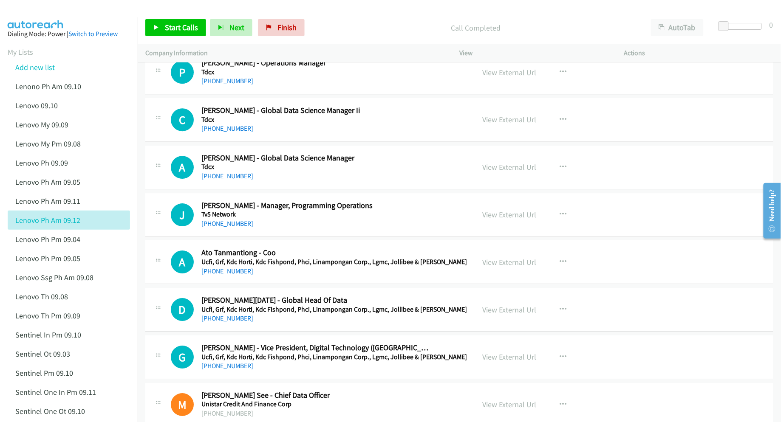
scroll to position [10312, 0]
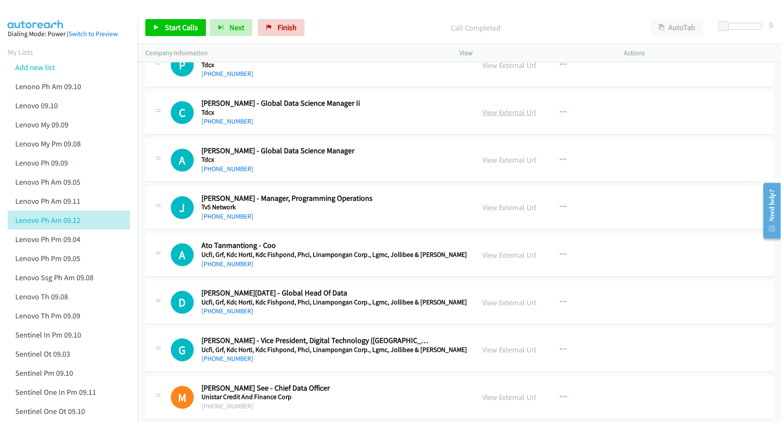
click at [507, 117] on link "View External Url" at bounding box center [509, 113] width 54 height 10
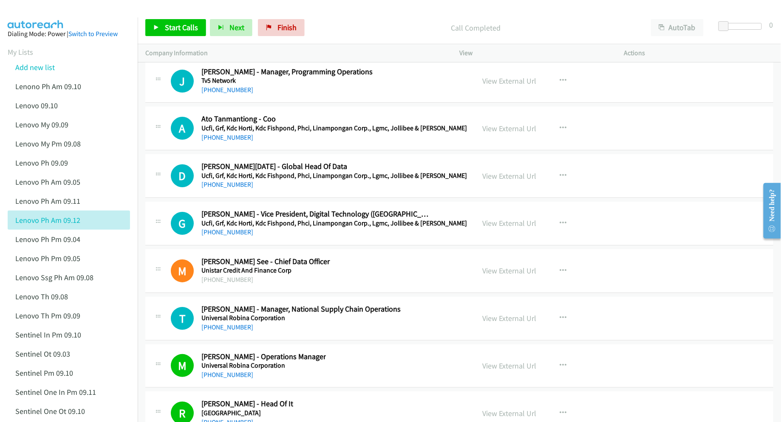
scroll to position [10482, 0]
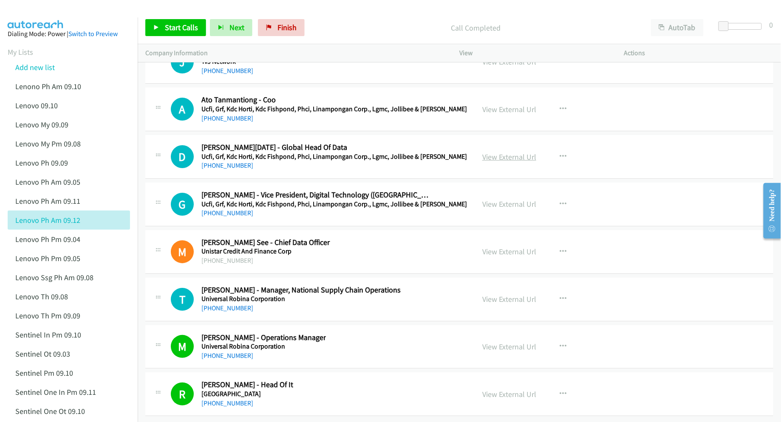
click at [502, 162] on link "View External Url" at bounding box center [509, 157] width 54 height 10
click at [492, 208] on link "View External Url" at bounding box center [509, 204] width 54 height 10
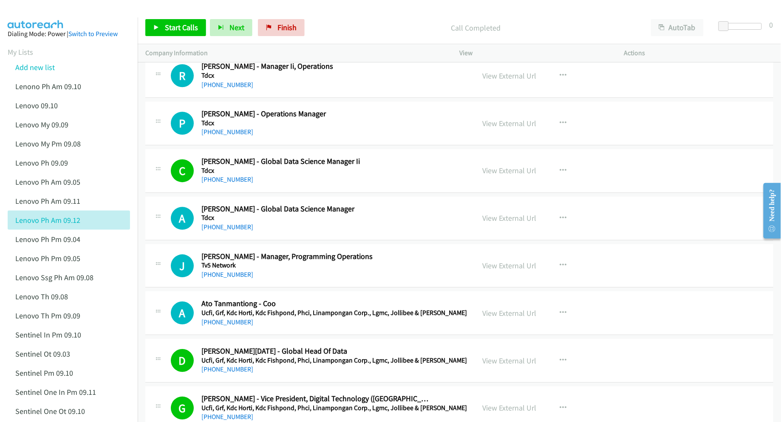
scroll to position [10158, 0]
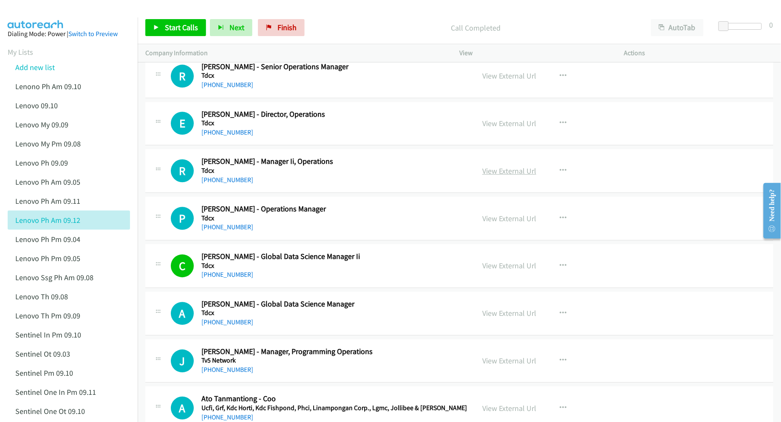
click at [495, 176] on link "View External Url" at bounding box center [509, 171] width 54 height 10
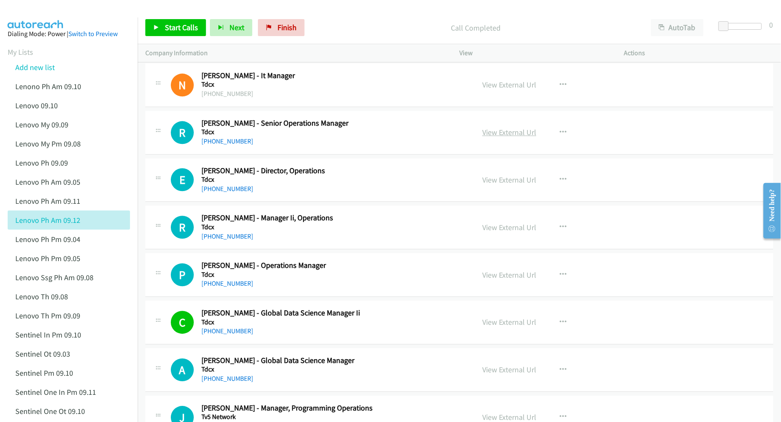
click at [498, 137] on link "View External Url" at bounding box center [509, 132] width 54 height 10
click at [490, 280] on link "View External Url" at bounding box center [509, 275] width 54 height 10
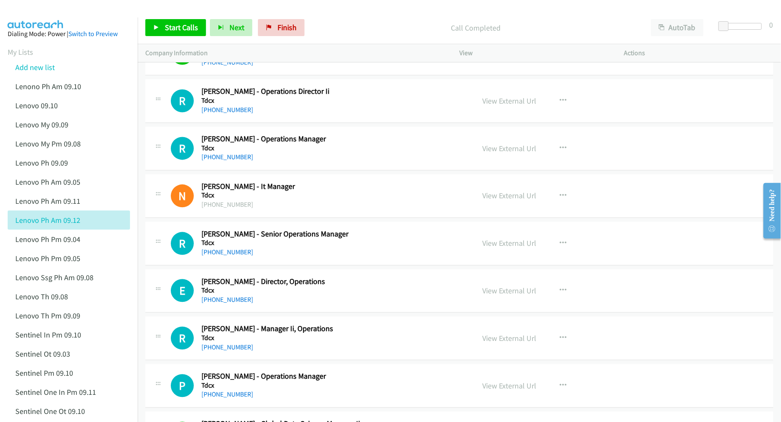
scroll to position [9988, 0]
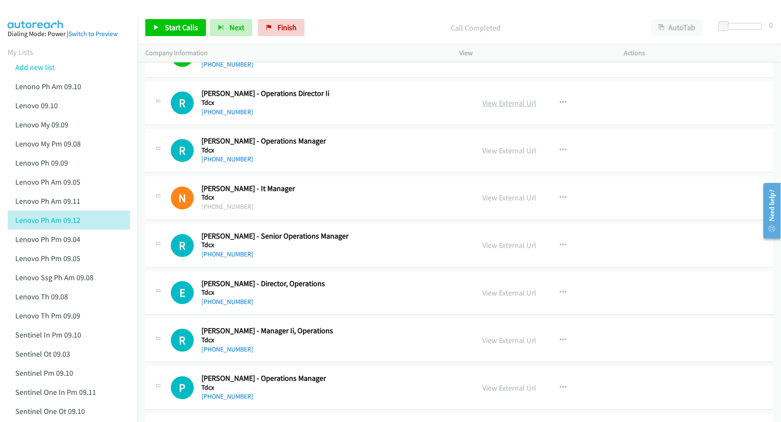
click at [495, 108] on link "View External Url" at bounding box center [509, 104] width 54 height 10
click at [493, 156] on link "View External Url" at bounding box center [509, 151] width 54 height 10
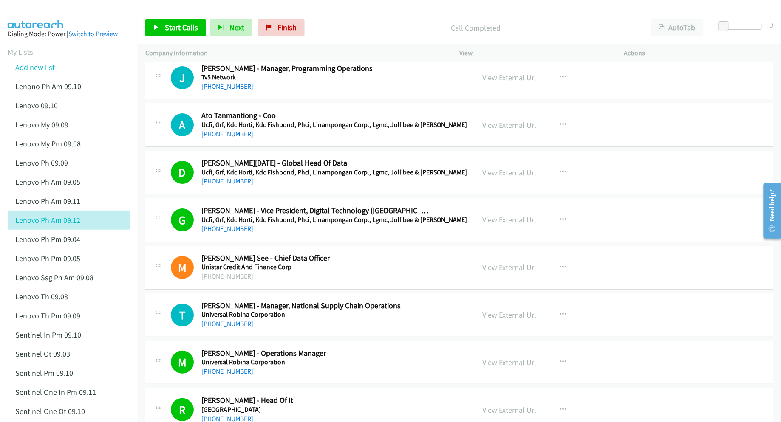
scroll to position [10328, 0]
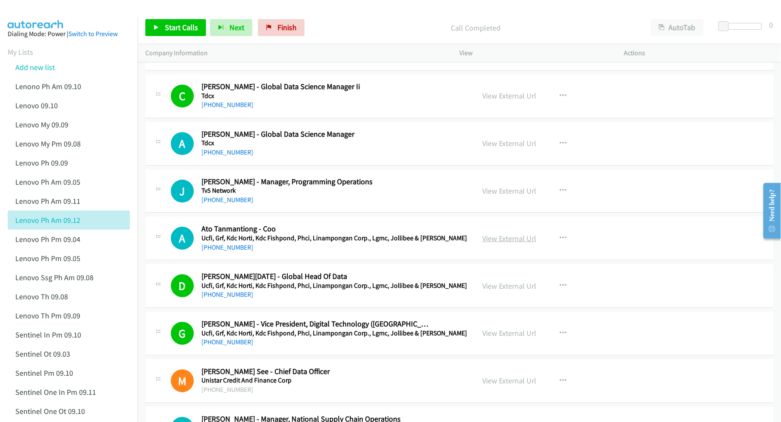
click at [485, 243] on link "View External Url" at bounding box center [509, 239] width 54 height 10
click at [492, 196] on link "View External Url" at bounding box center [509, 191] width 54 height 10
click at [510, 148] on link "View External Url" at bounding box center [509, 144] width 54 height 10
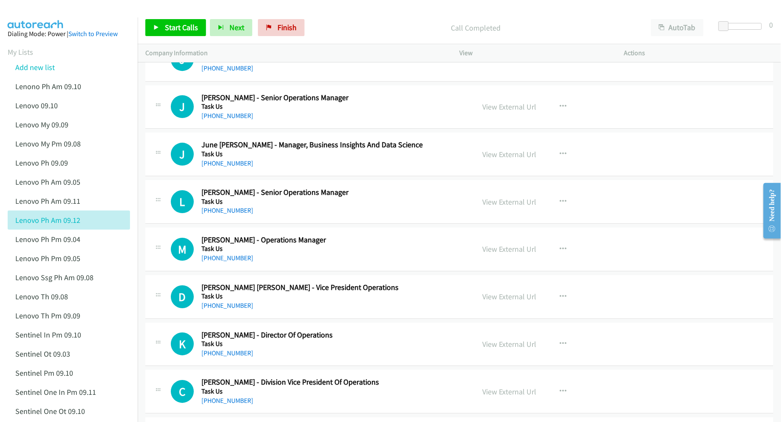
scroll to position [9138, 0]
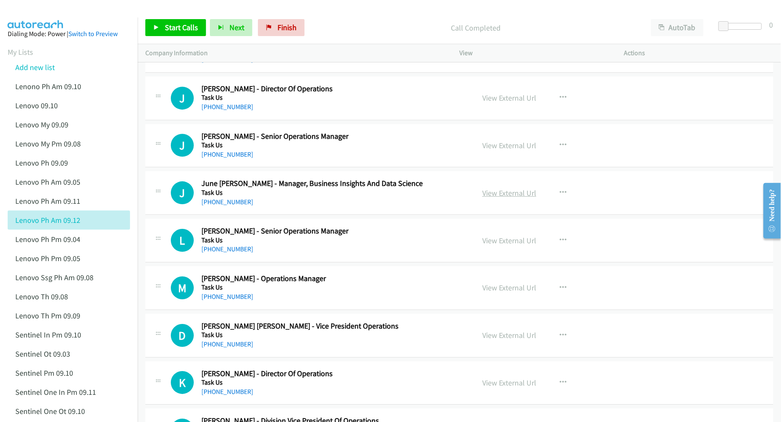
click at [501, 198] on link "View External Url" at bounding box center [509, 193] width 54 height 10
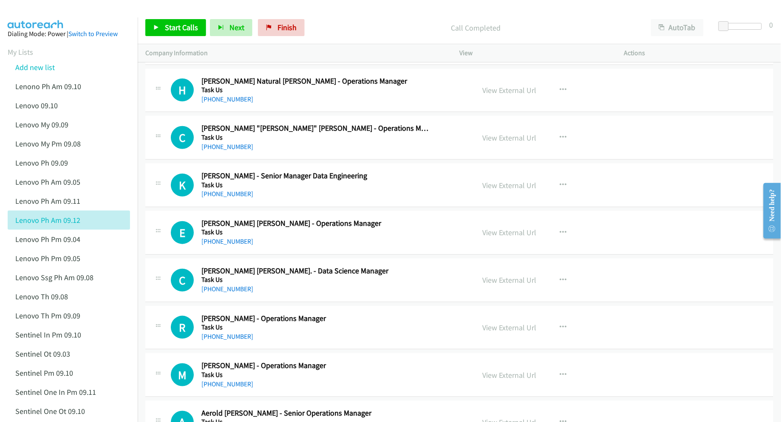
scroll to position [8402, 0]
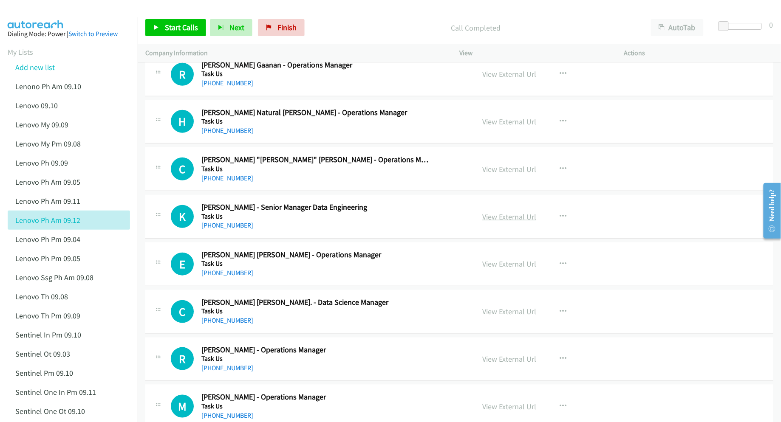
click at [506, 222] on link "View External Url" at bounding box center [509, 217] width 54 height 10
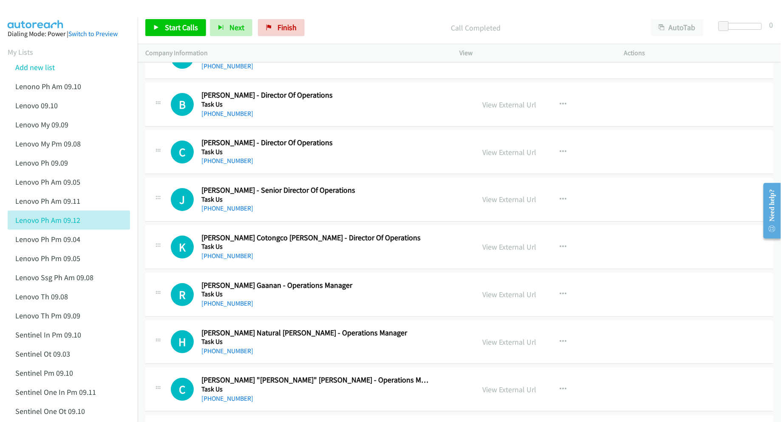
scroll to position [8175, 0]
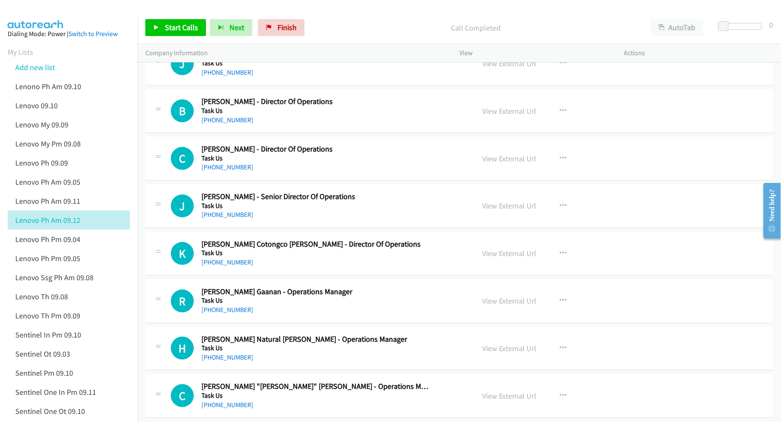
click at [395, 23] on p "Call Completed" at bounding box center [476, 27] width 320 height 11
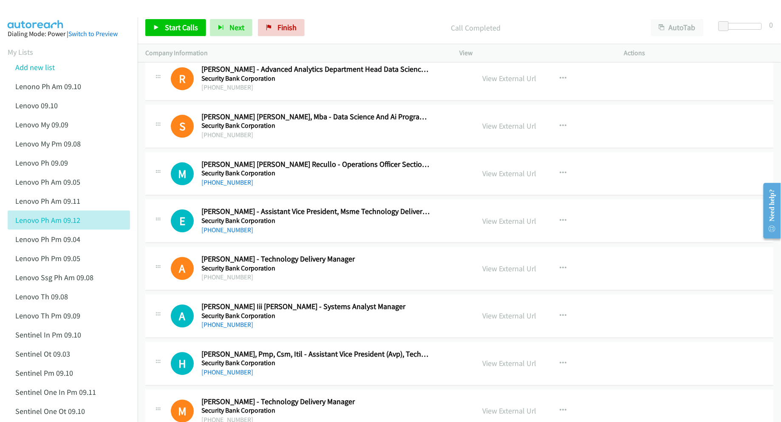
scroll to position [6532, 0]
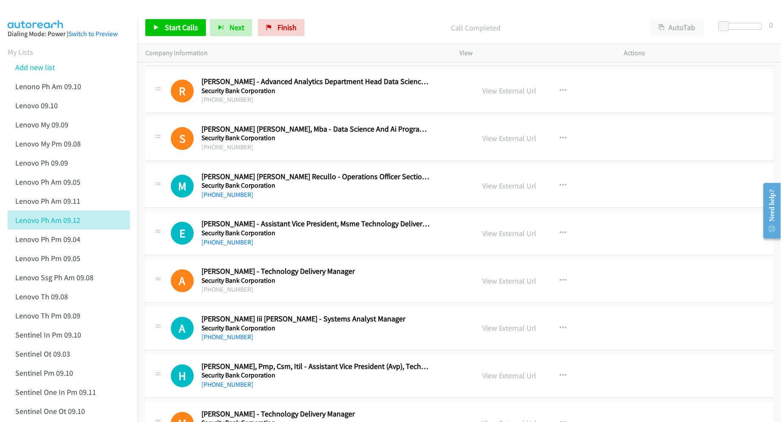
click at [542, 24] on p "Call Completed" at bounding box center [476, 27] width 320 height 11
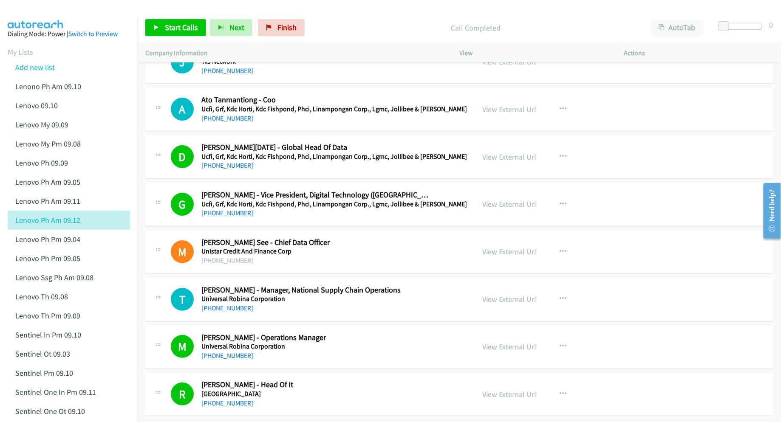
scroll to position [10498, 0]
